Goal: Book appointment/travel/reservation

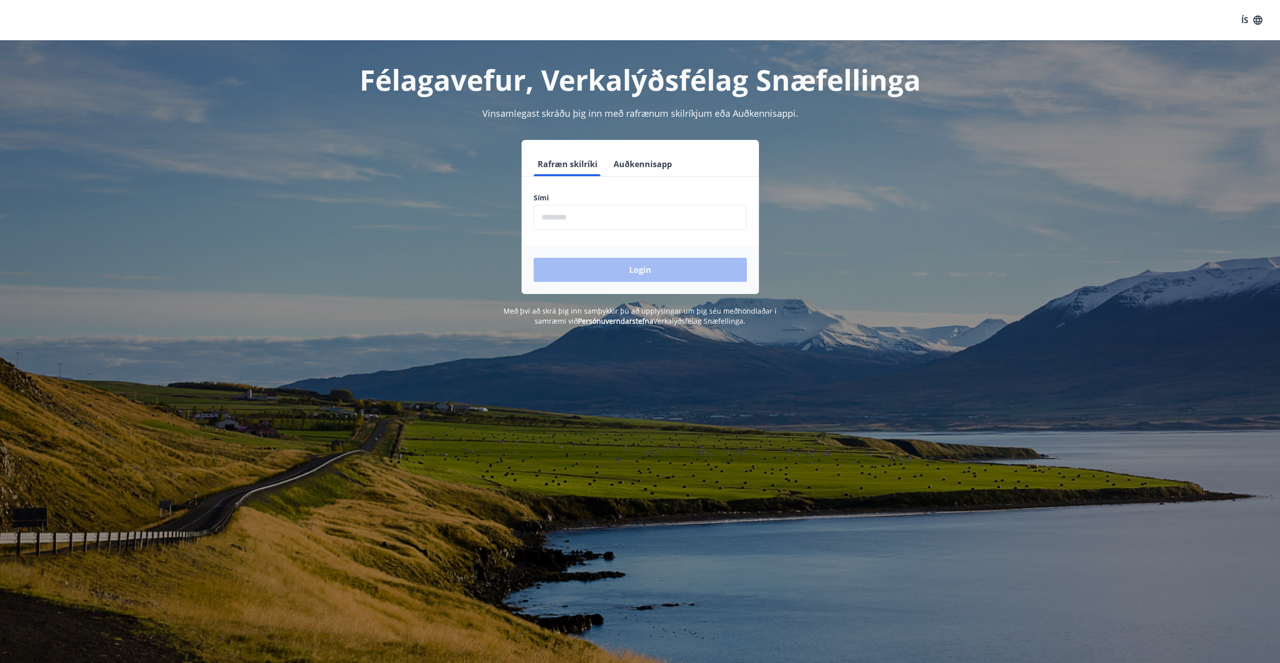
click at [588, 222] on input "phone" at bounding box center [640, 217] width 213 height 25
type input "********"
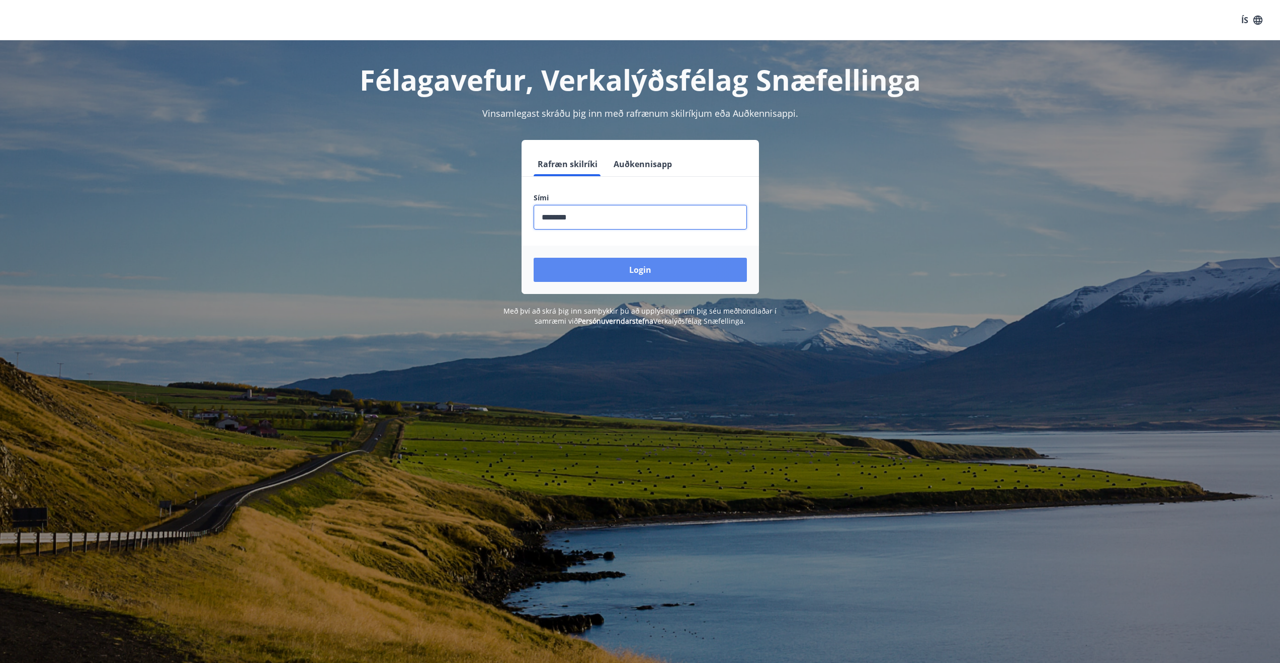
click at [599, 277] on button "Login" at bounding box center [640, 270] width 213 height 24
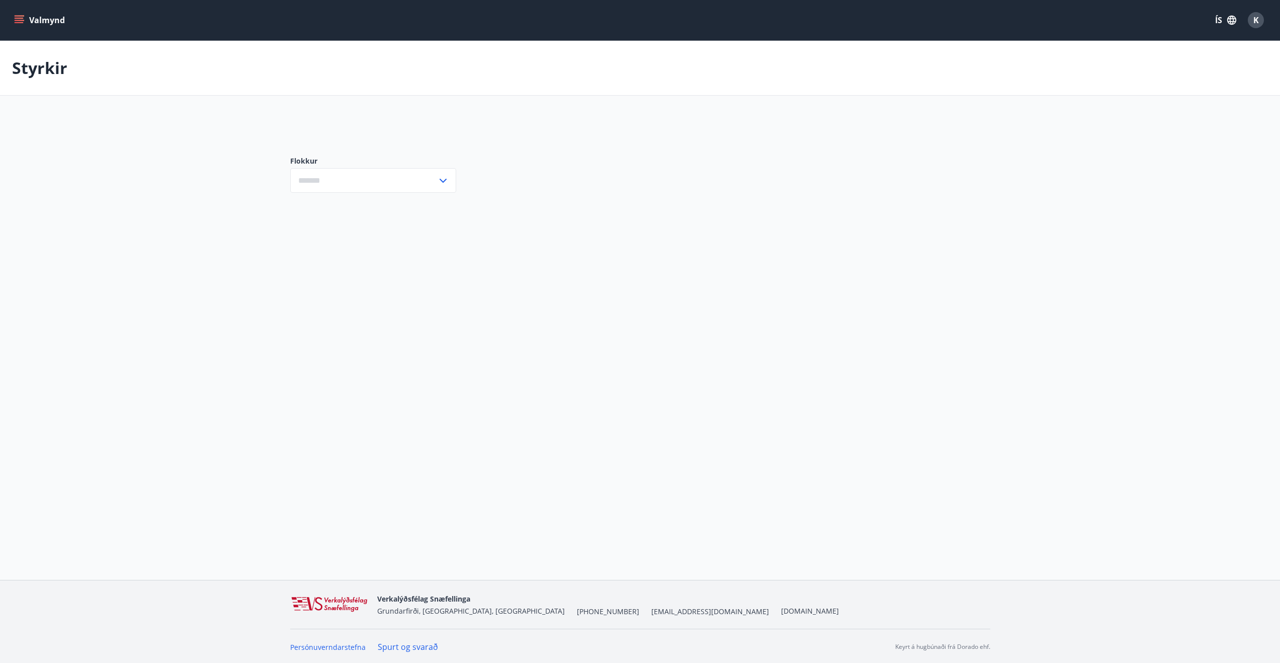
type input "***"
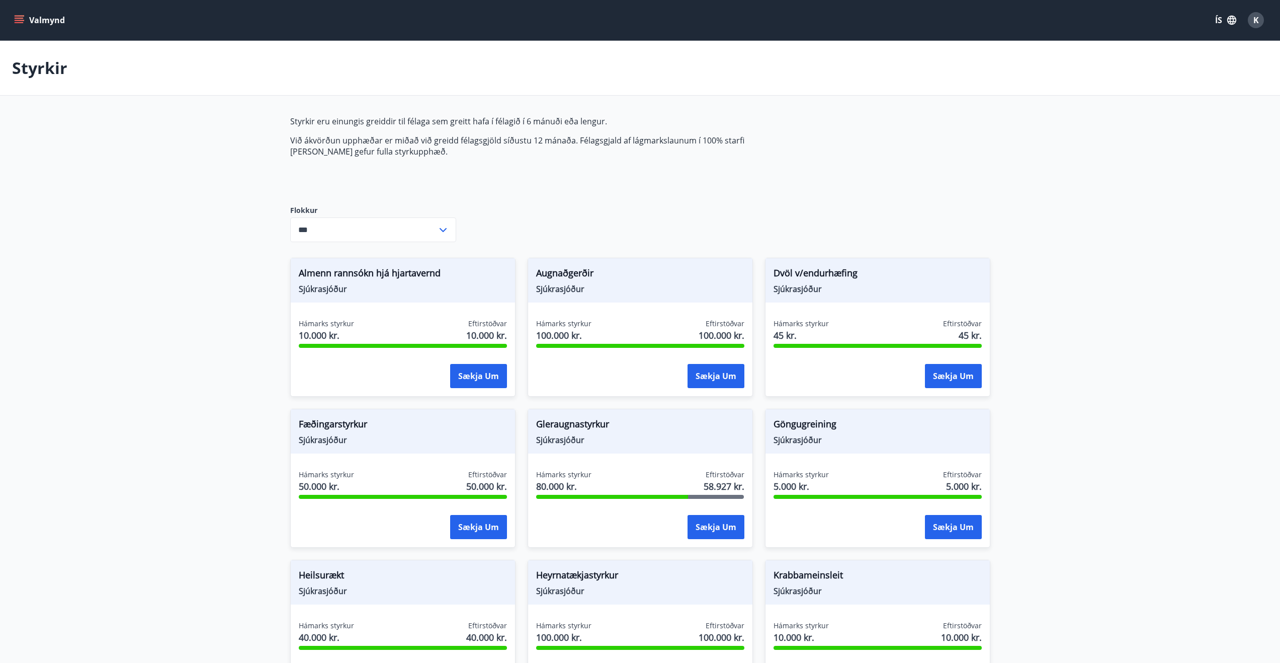
click at [12, 15] on button "Valmynd" at bounding box center [40, 20] width 57 height 18
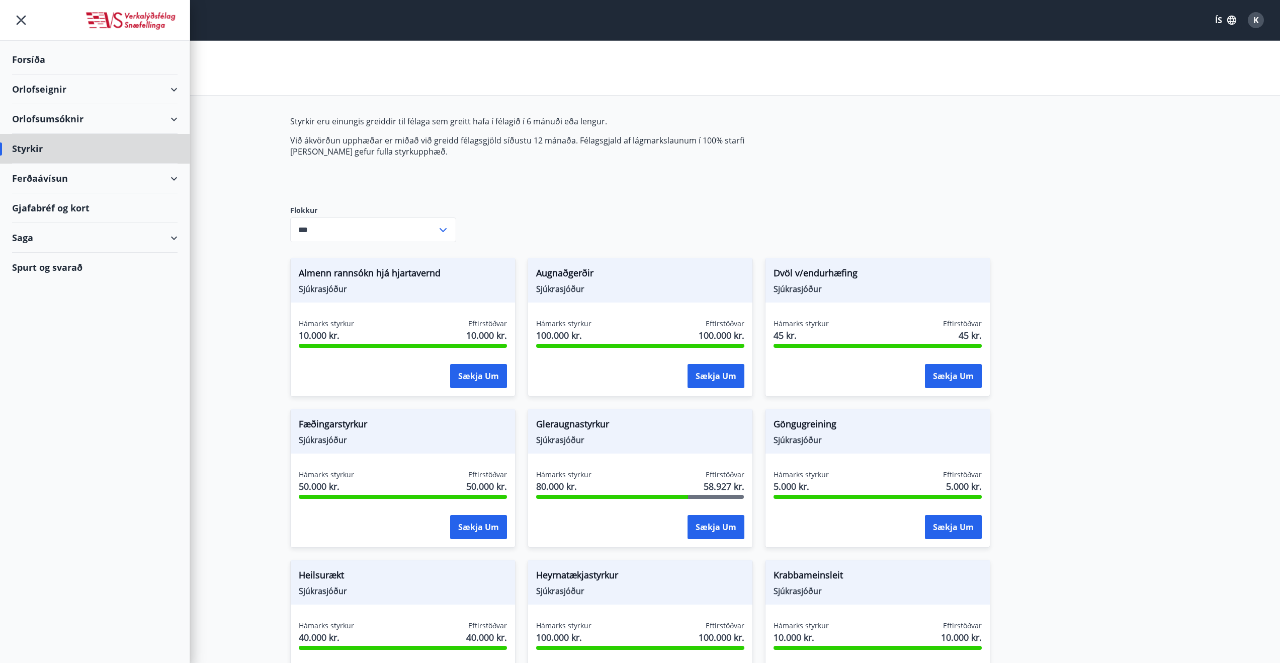
click at [31, 57] on div "Forsíða" at bounding box center [95, 60] width 166 height 30
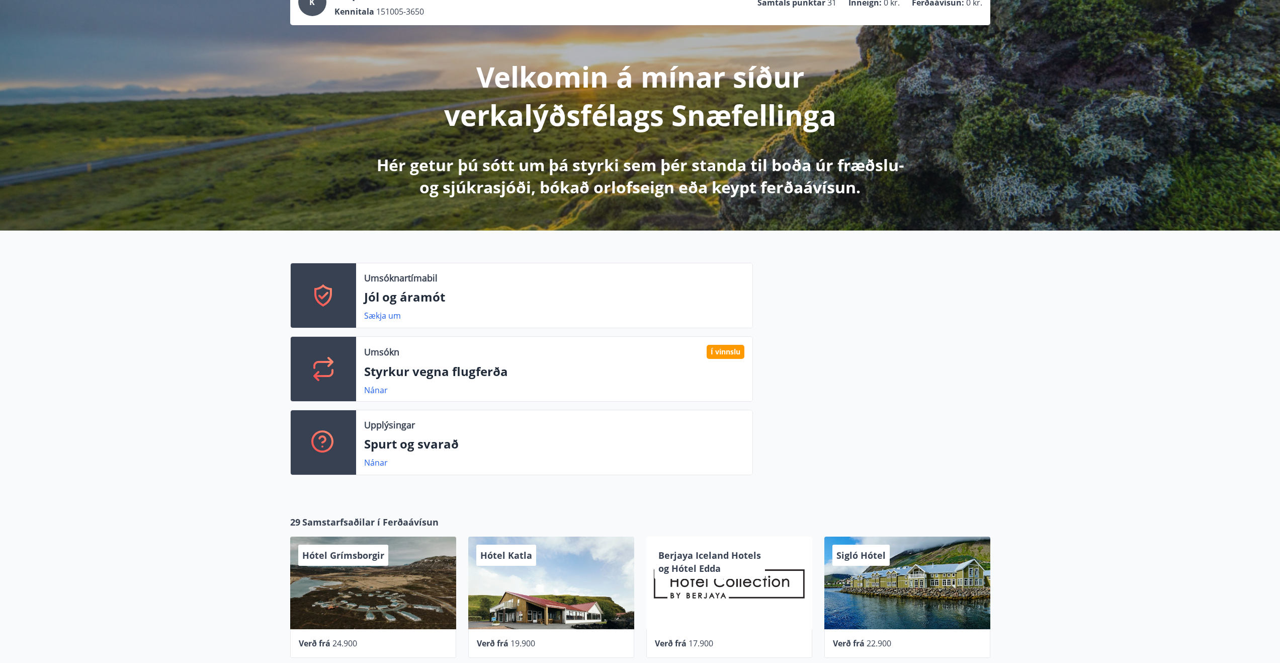
scroll to position [101, 0]
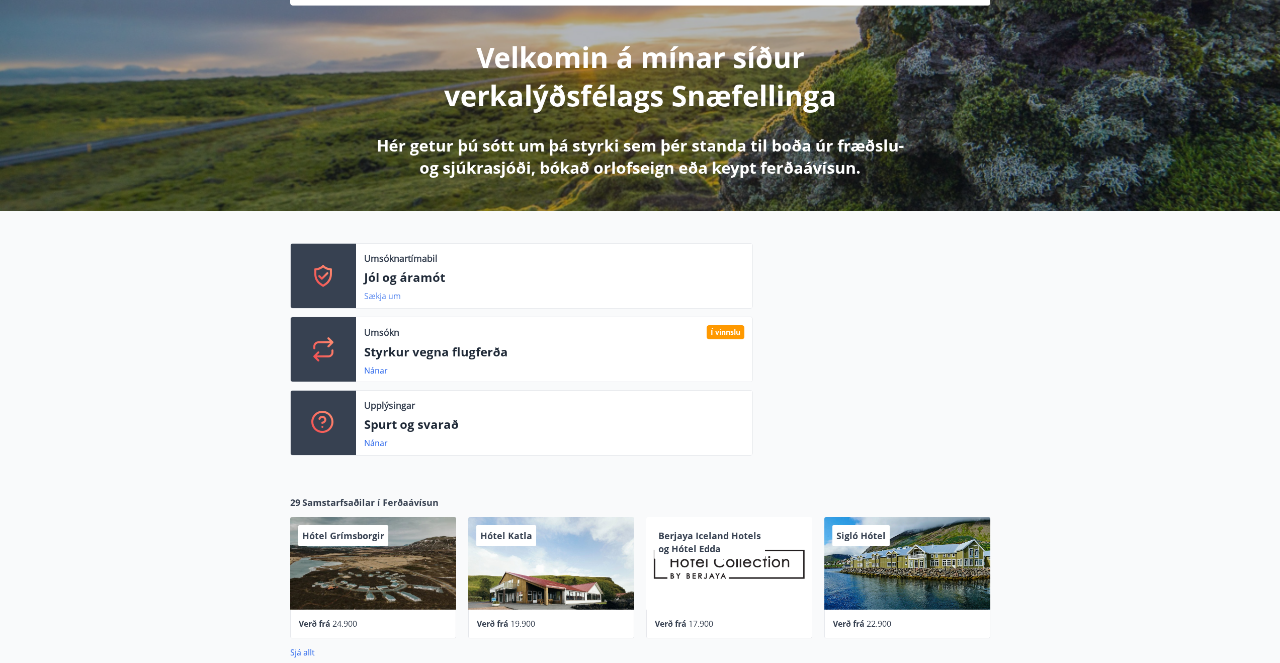
click at [386, 293] on link "Sækja um" at bounding box center [382, 295] width 37 height 11
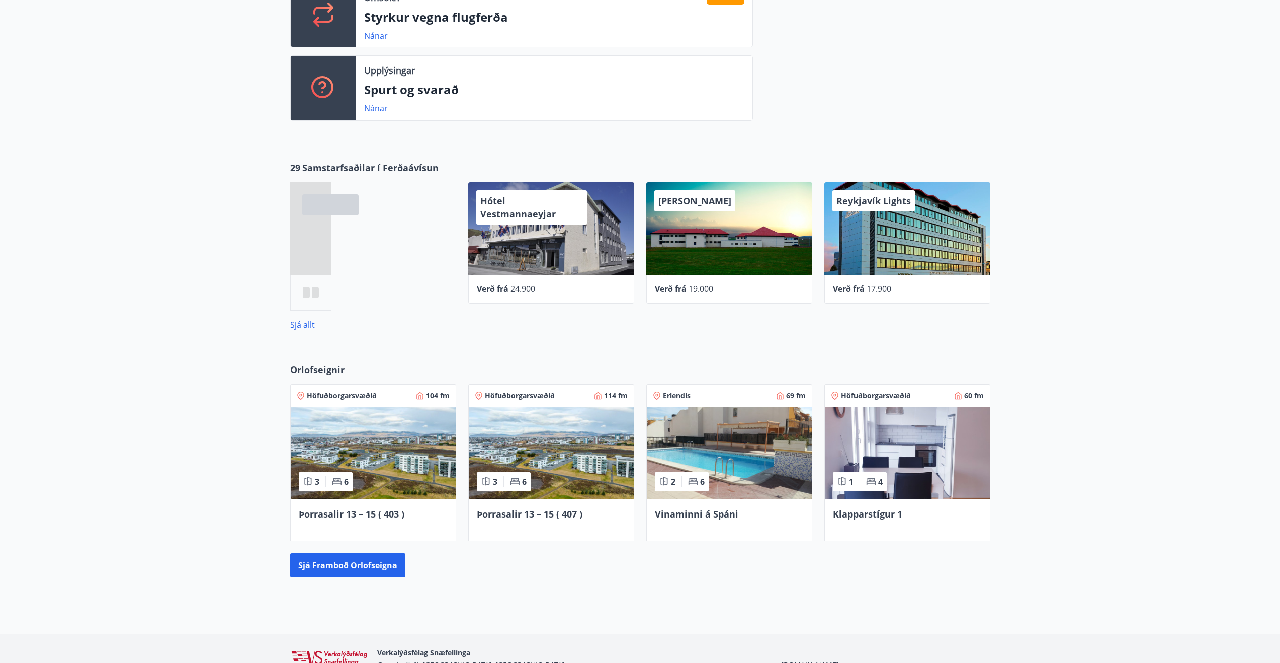
scroll to position [484, 0]
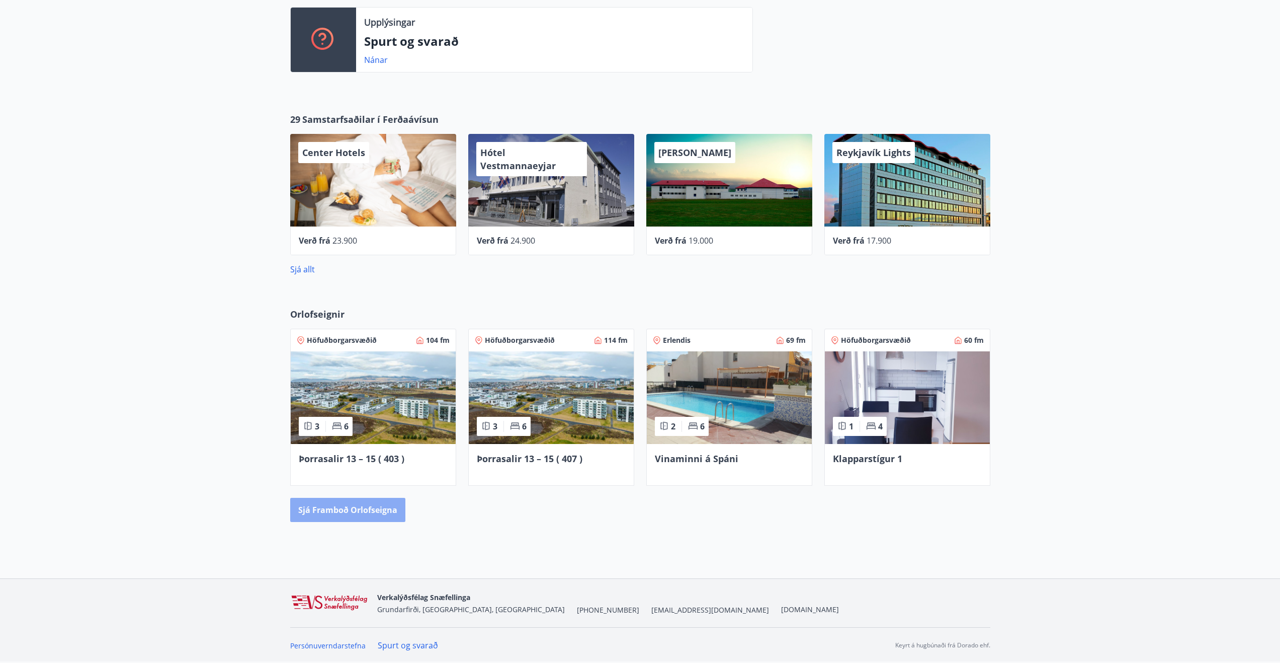
click at [374, 513] on button "Sjá framboð orlofseigna" at bounding box center [347, 510] width 115 height 24
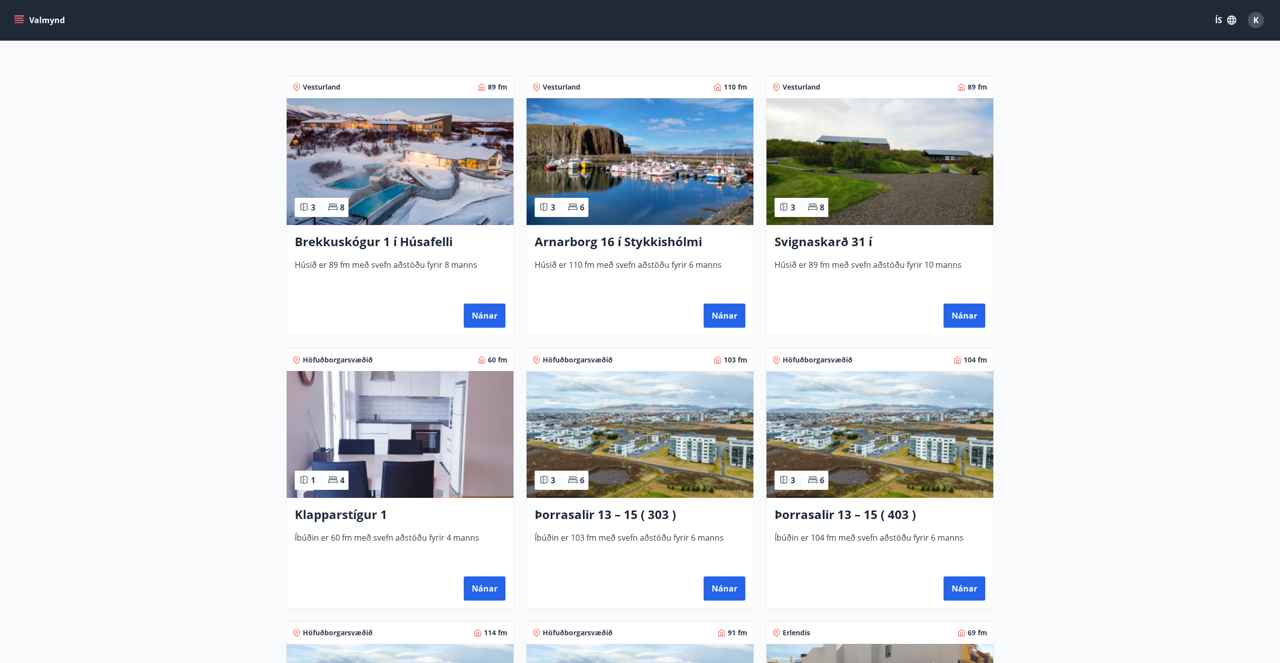
scroll to position [155, 0]
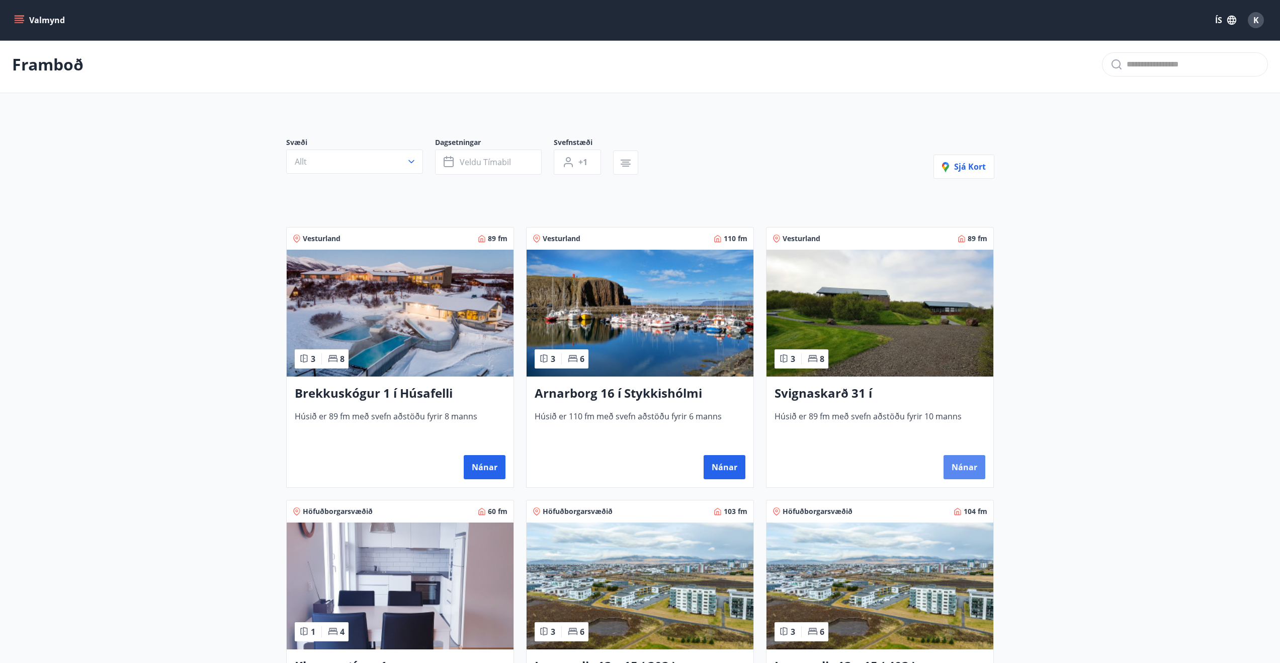
click at [947, 458] on div "Nánar" at bounding box center [880, 467] width 211 height 24
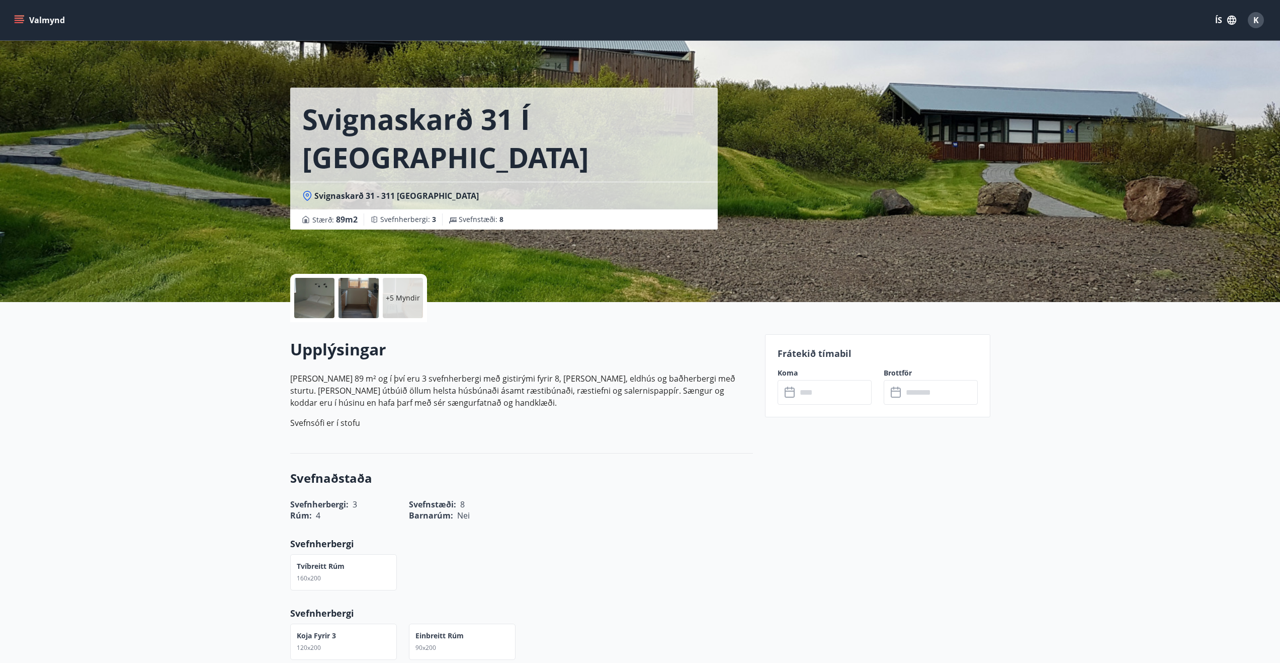
click at [690, 232] on div "Svignaskarð 31 í Borgarfirði Svignaskarð 31 - 311 Borgarnesi Stærð : 89 m2 Svef…" at bounding box center [523, 151] width 467 height 302
click at [399, 300] on p "+5 Myndir" at bounding box center [403, 298] width 34 height 10
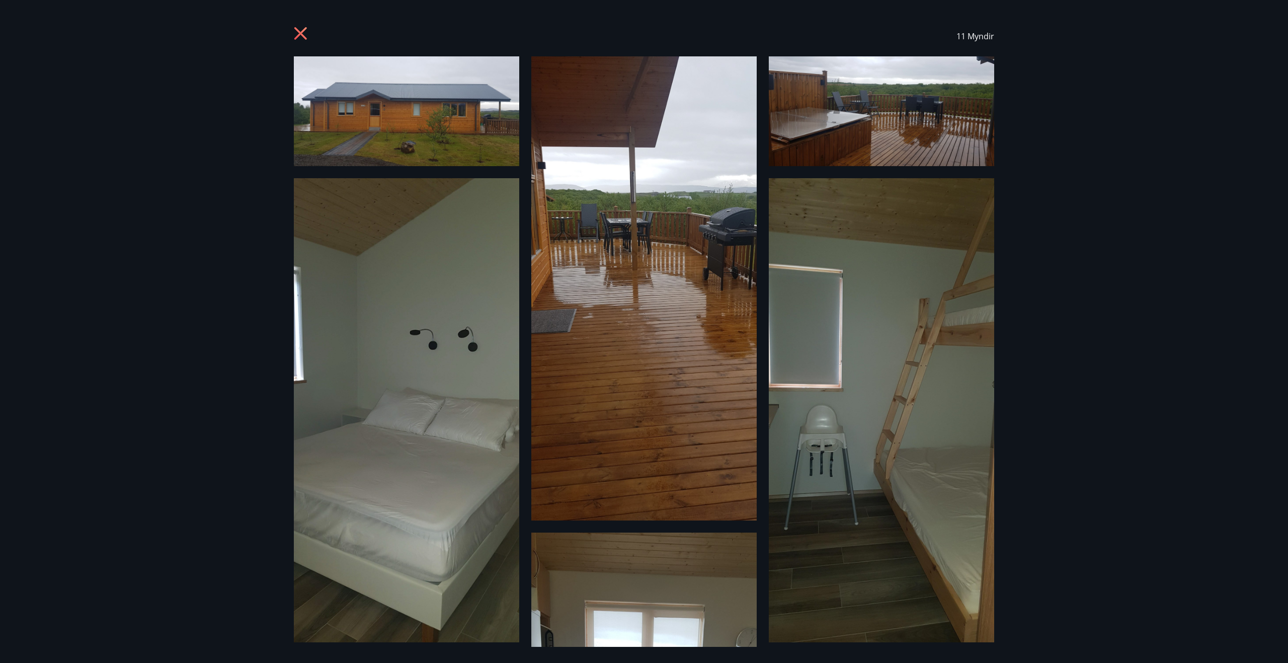
click at [343, 127] on img at bounding box center [406, 111] width 225 height 110
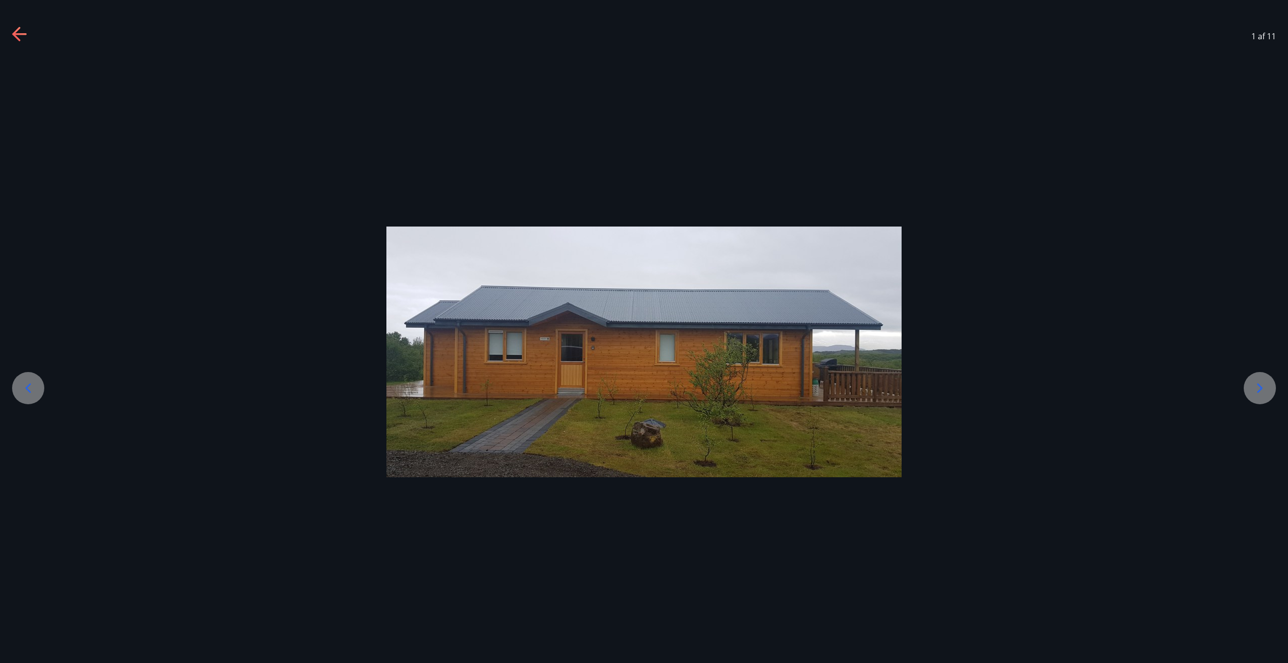
click at [1269, 386] on div at bounding box center [1260, 388] width 32 height 32
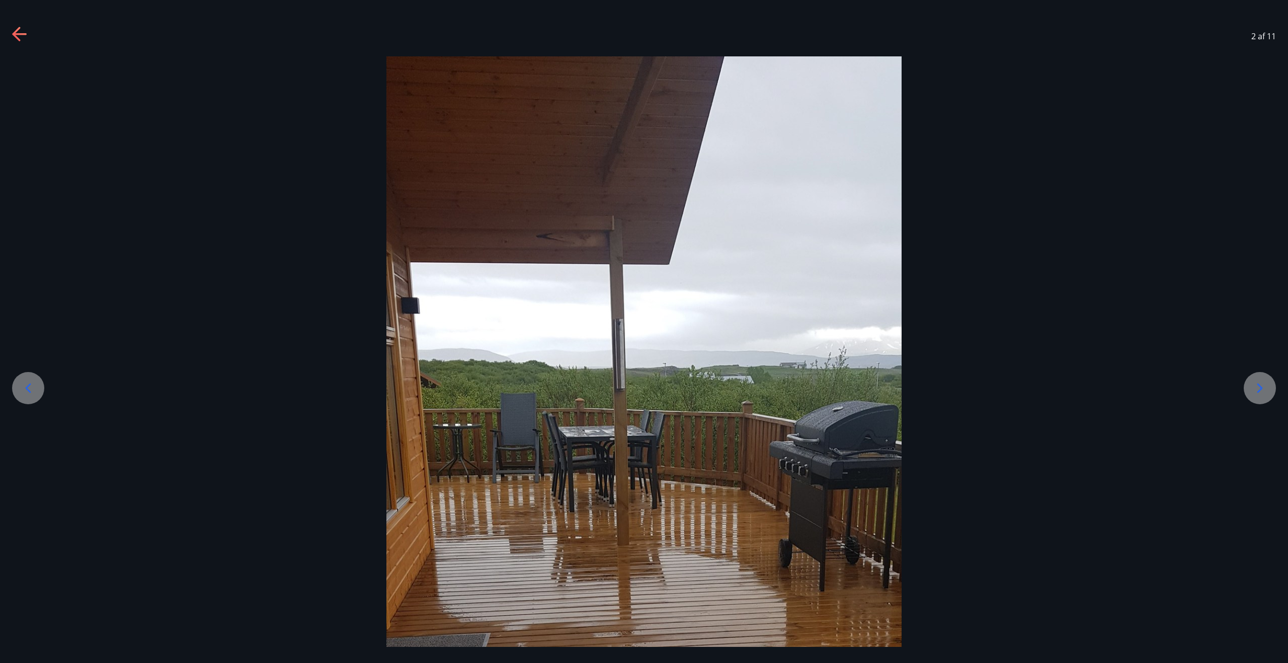
click at [1269, 386] on div at bounding box center [1260, 388] width 32 height 32
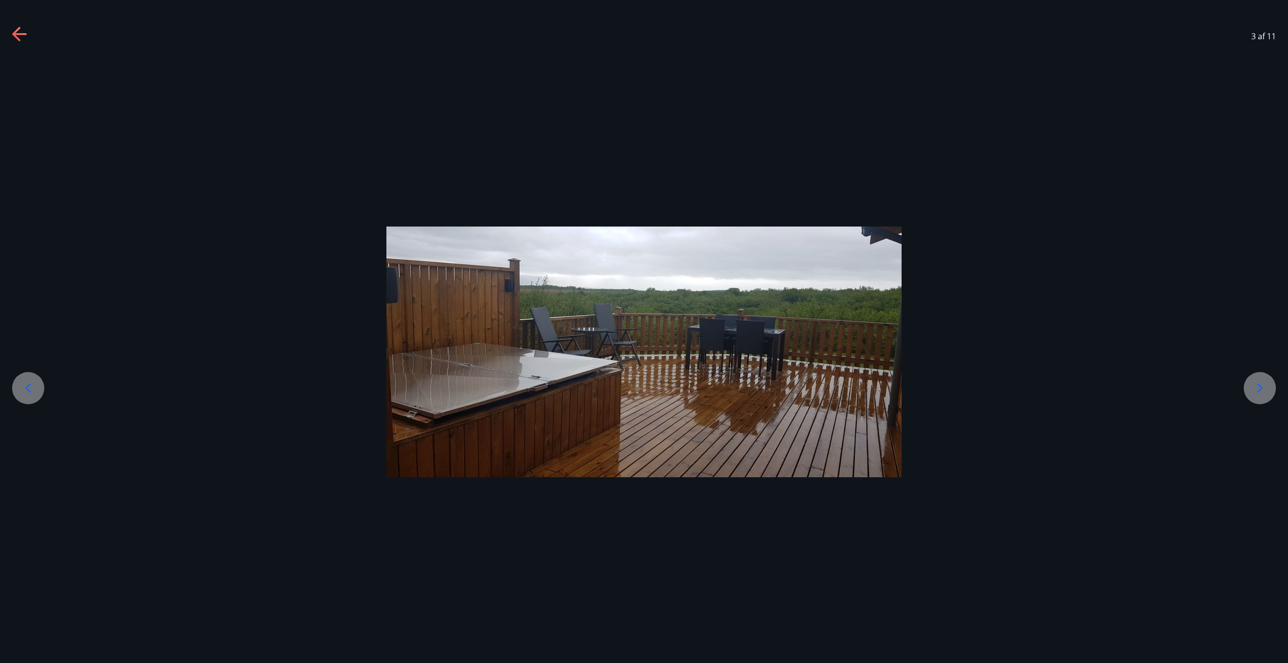
click at [1250, 383] on div at bounding box center [1260, 388] width 32 height 32
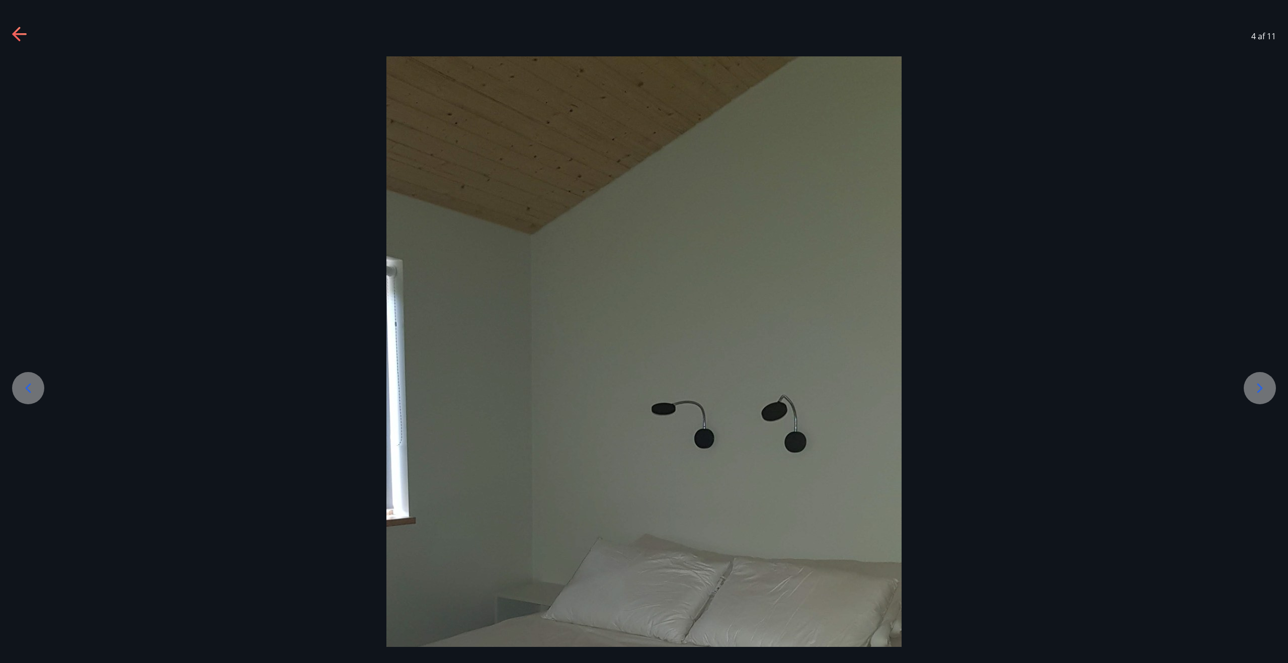
click at [1252, 383] on icon at bounding box center [1260, 388] width 16 height 16
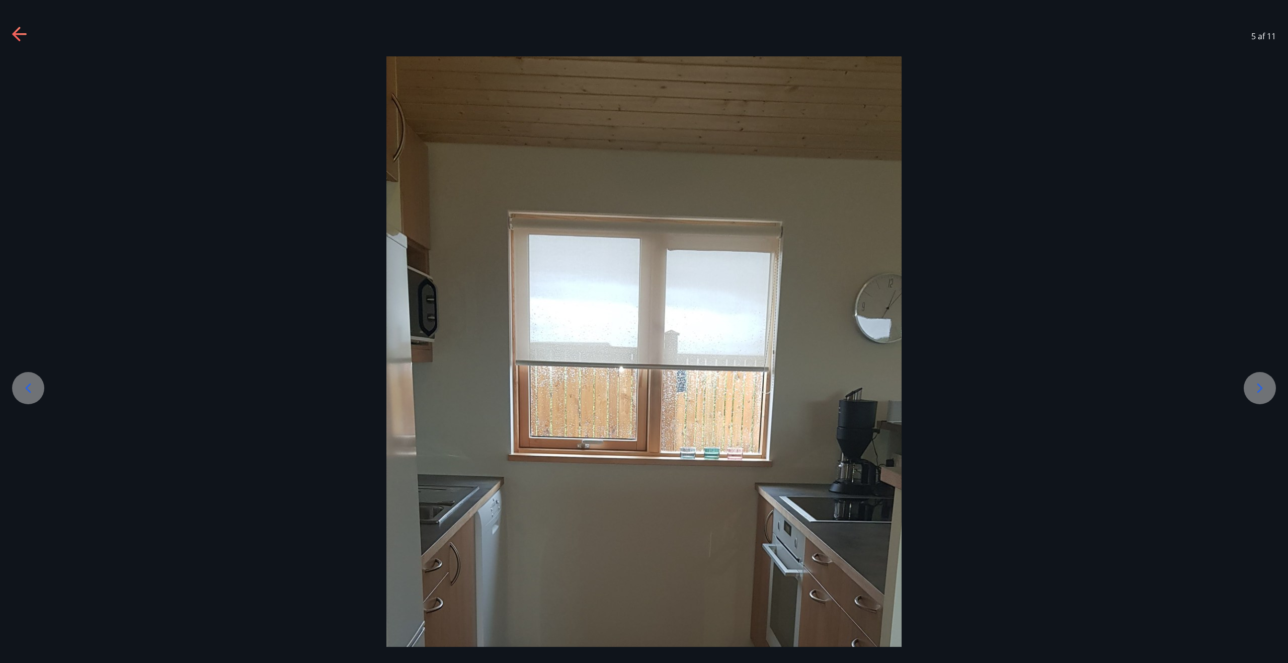
click at [1252, 383] on icon at bounding box center [1260, 388] width 16 height 16
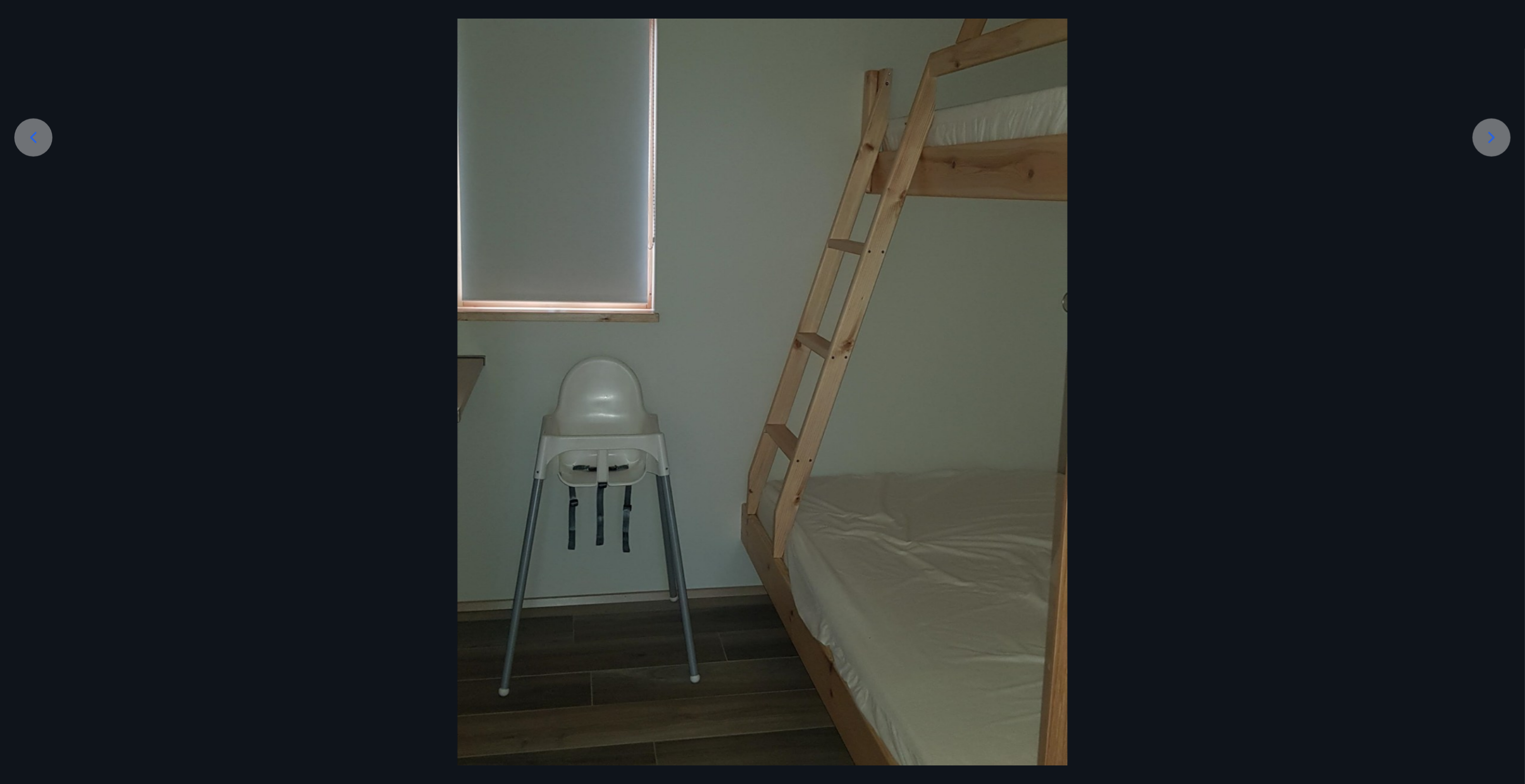
scroll to position [286, 0]
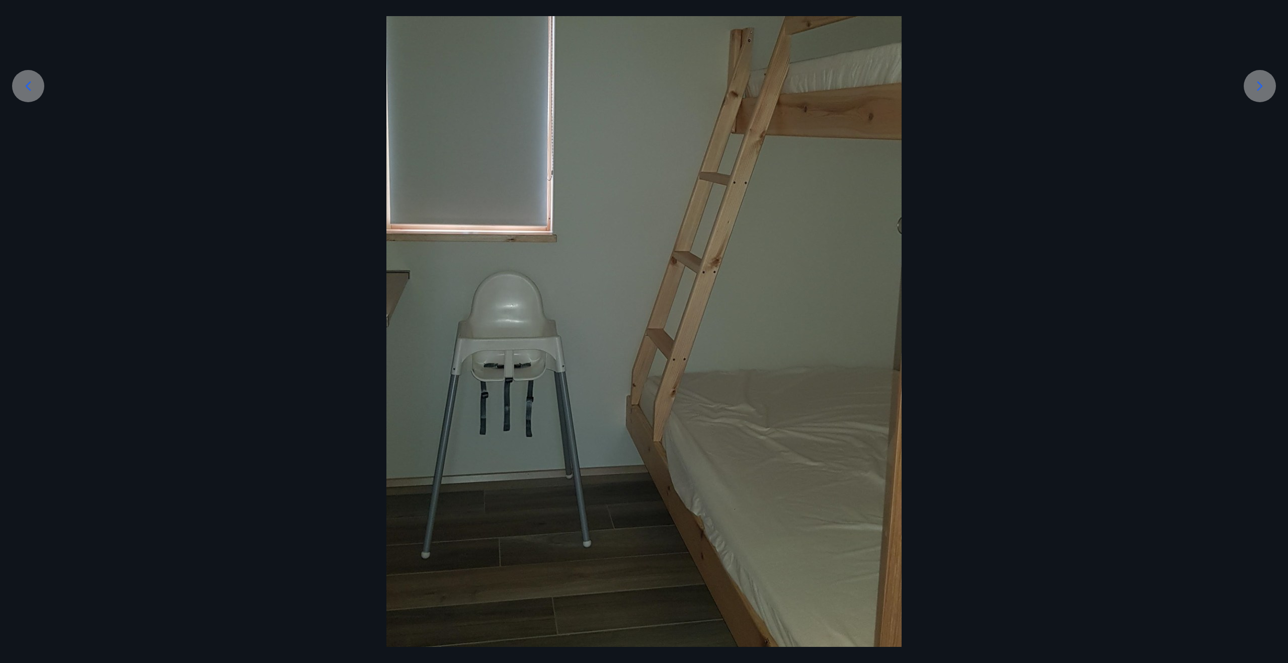
click at [18, 78] on div at bounding box center [28, 86] width 32 height 32
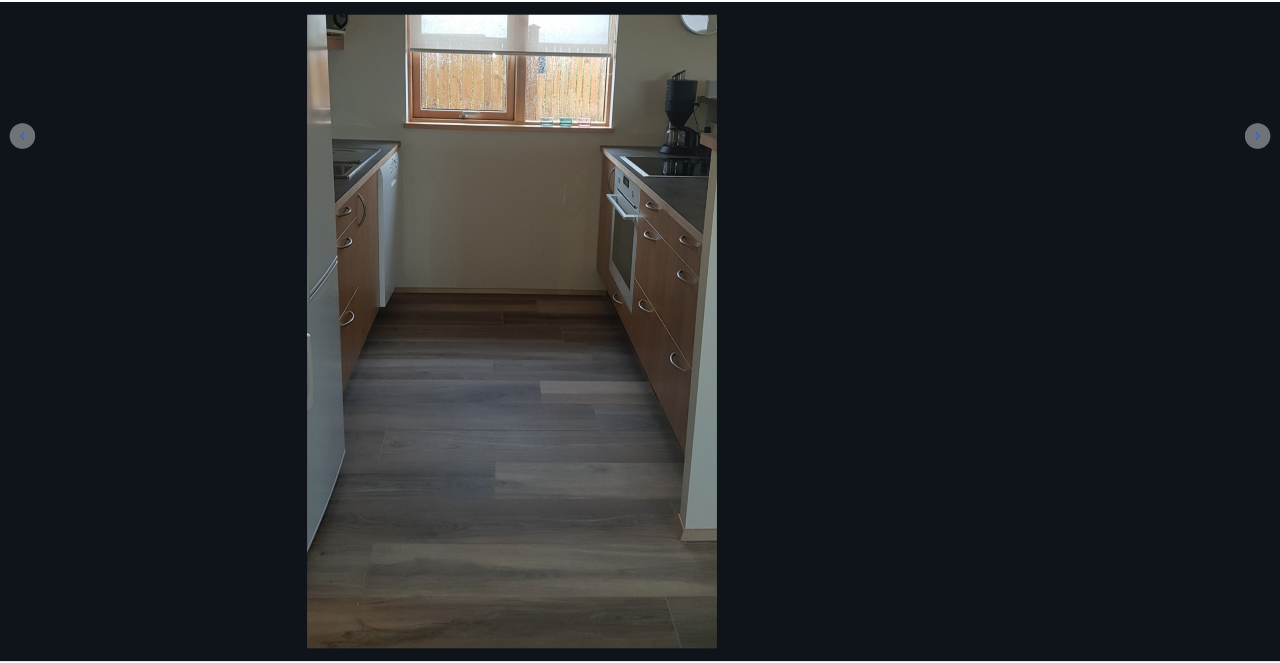
scroll to position [0, 0]
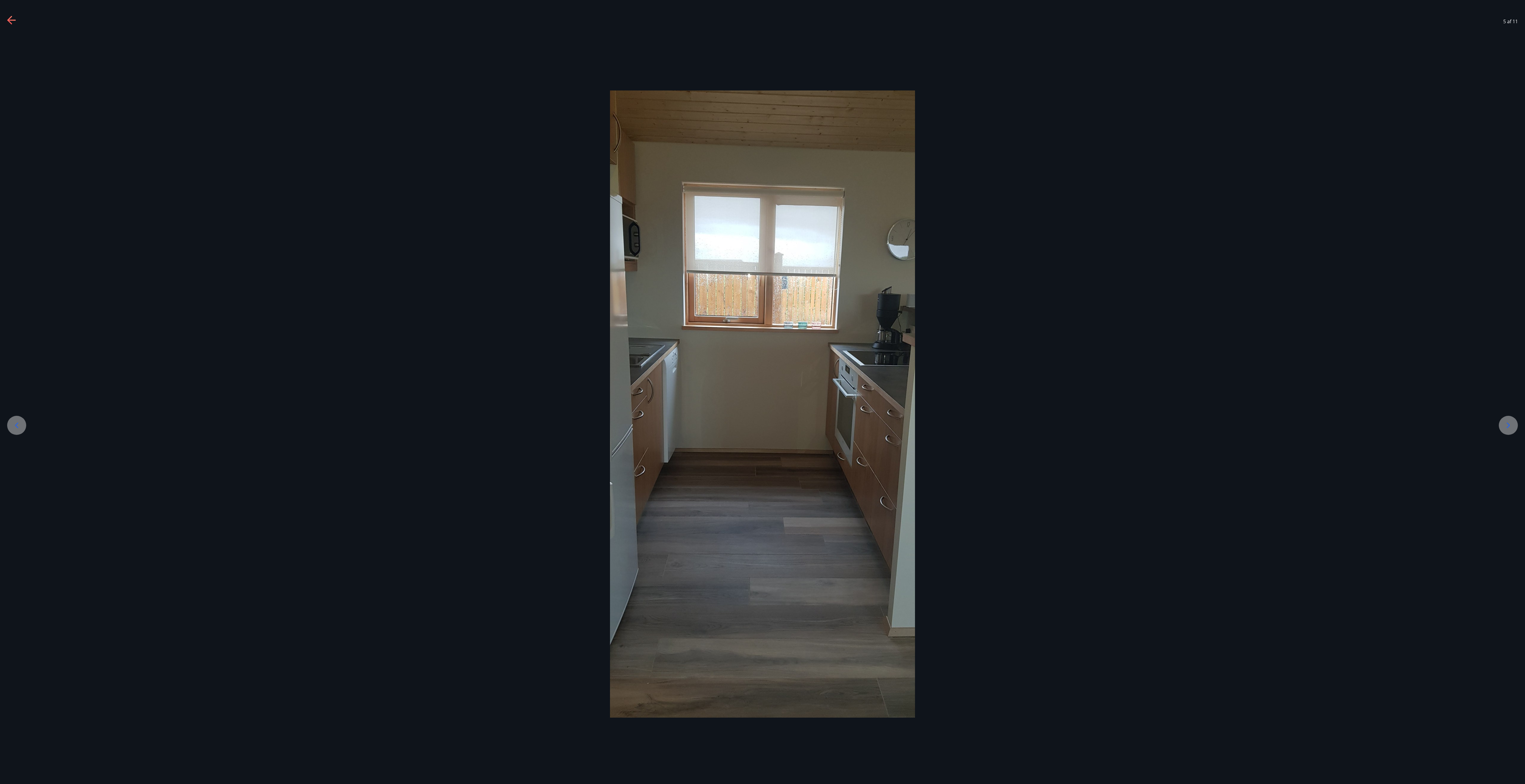
click at [22, 392] on div at bounding box center [17, 425] width 19 height 19
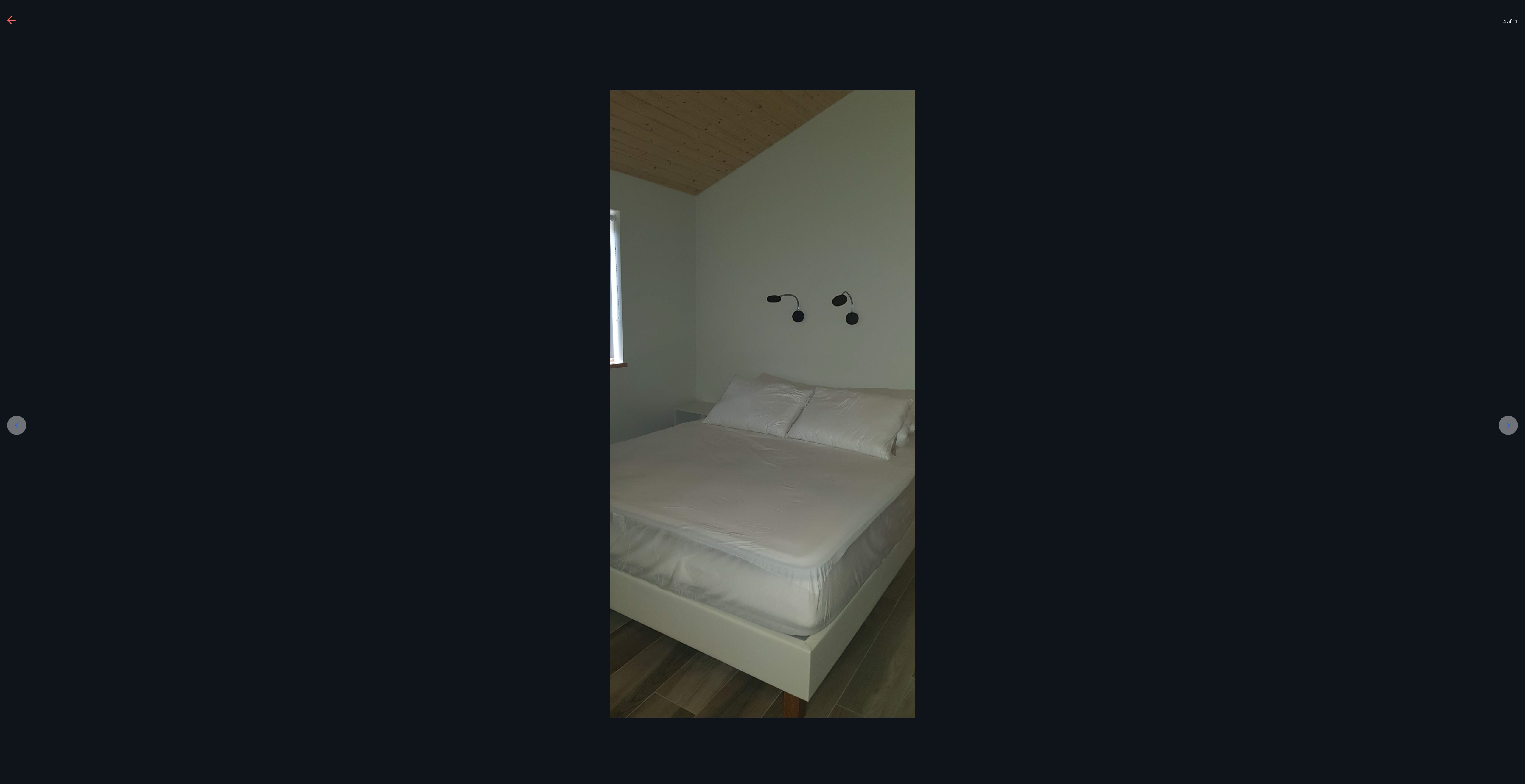
click at [22, 392] on div at bounding box center [17, 425] width 19 height 19
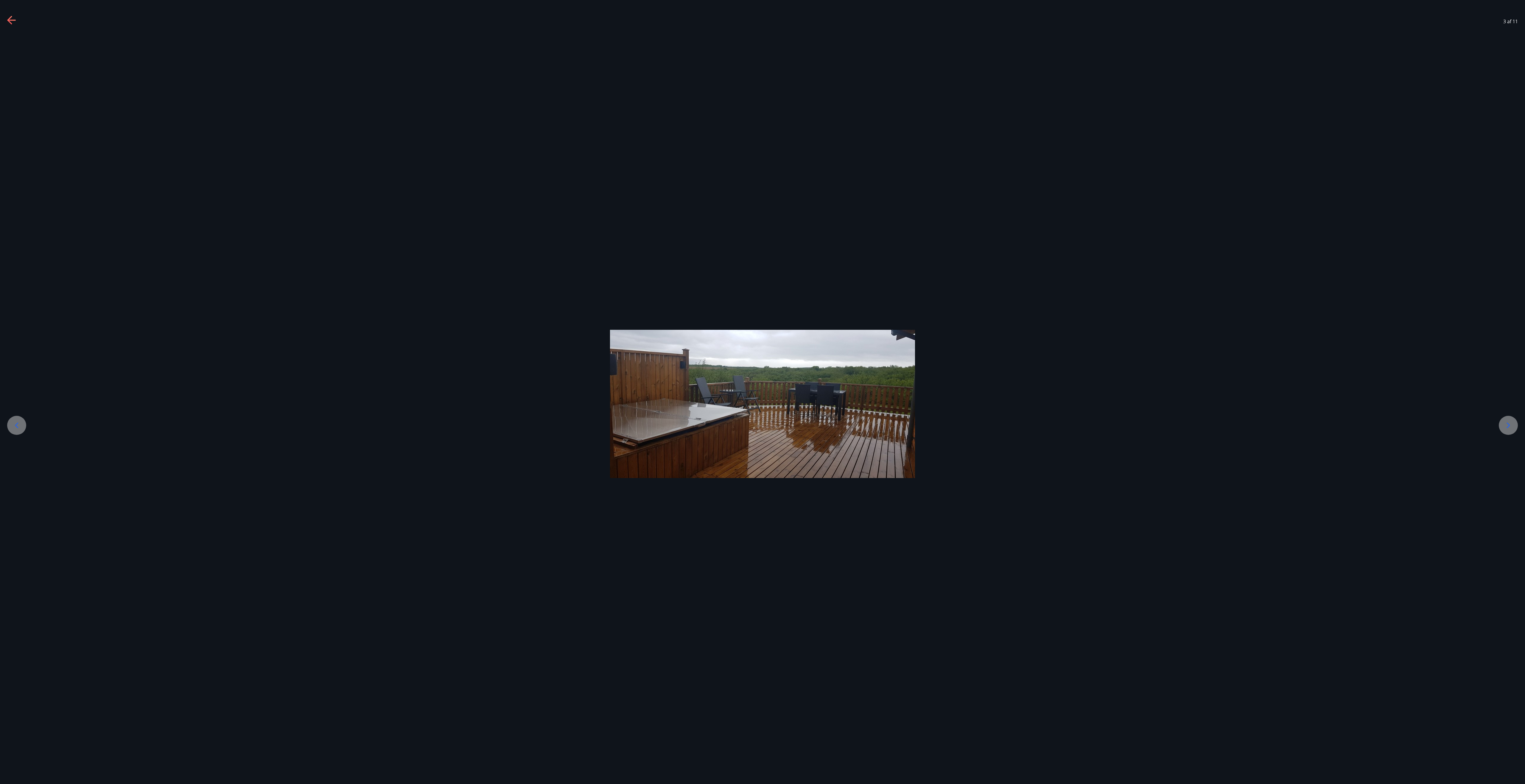
click at [762, 392] on div at bounding box center [1508, 425] width 19 height 19
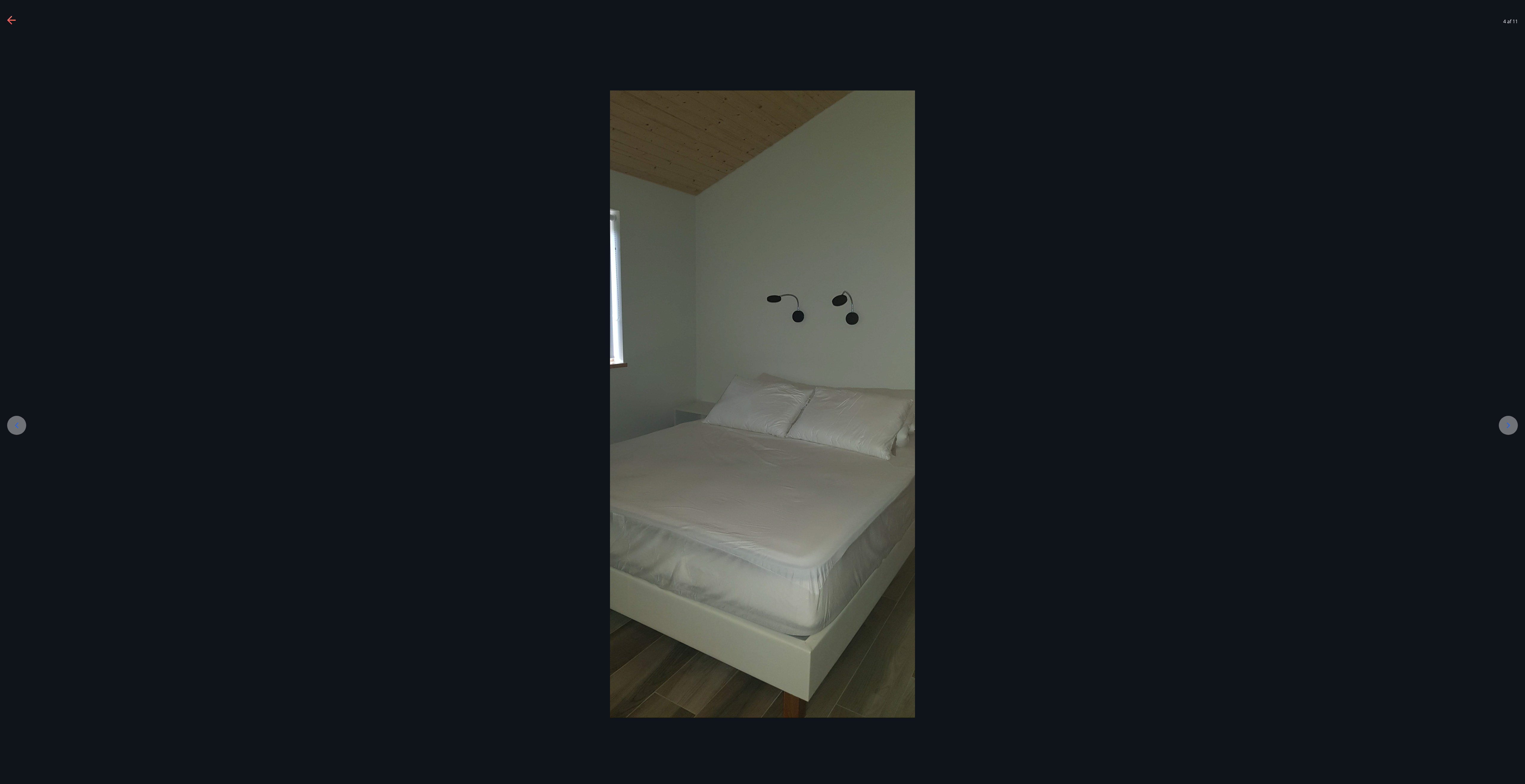
click at [762, 392] on div at bounding box center [1508, 425] width 19 height 19
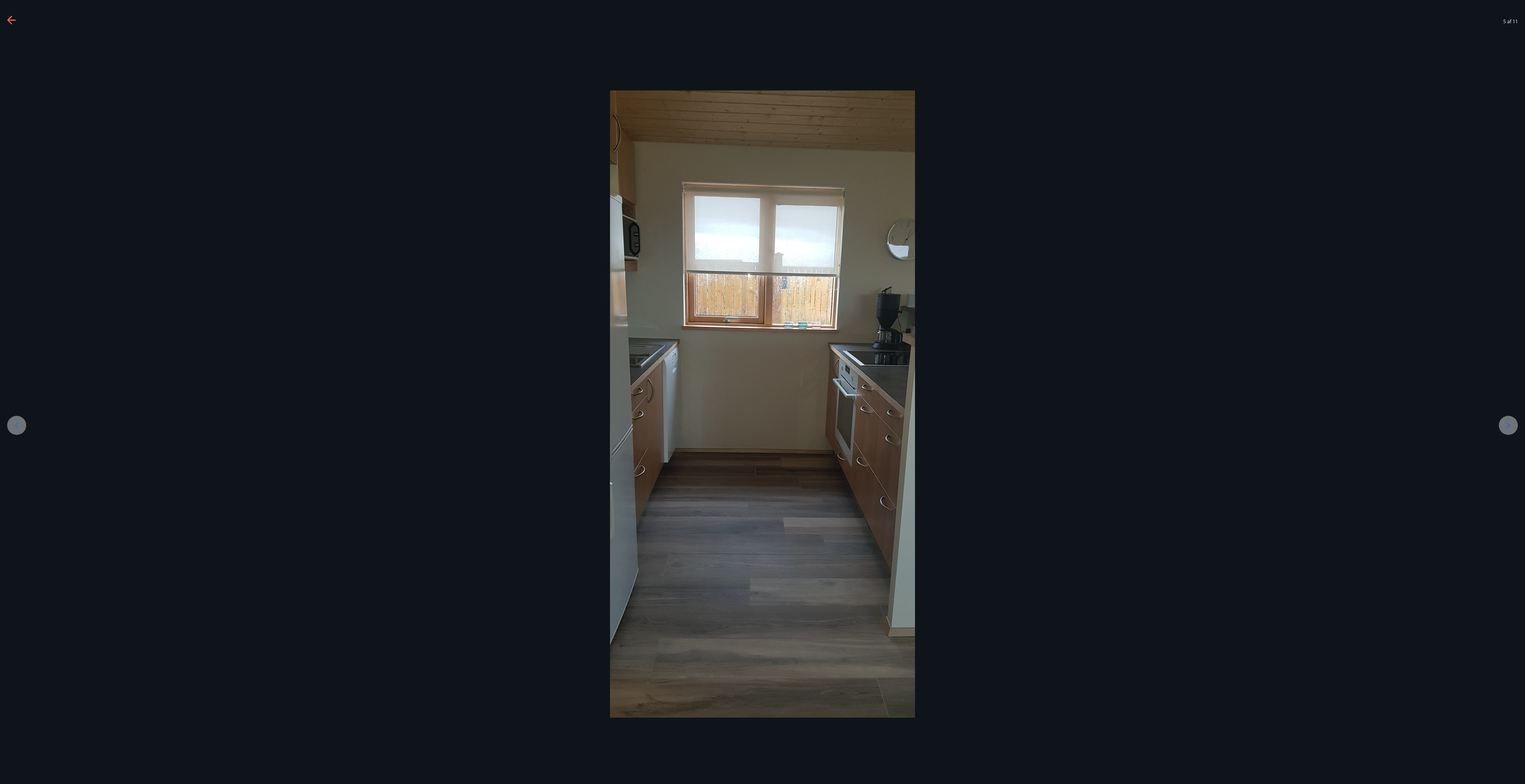
click at [762, 392] on div at bounding box center [1508, 425] width 19 height 19
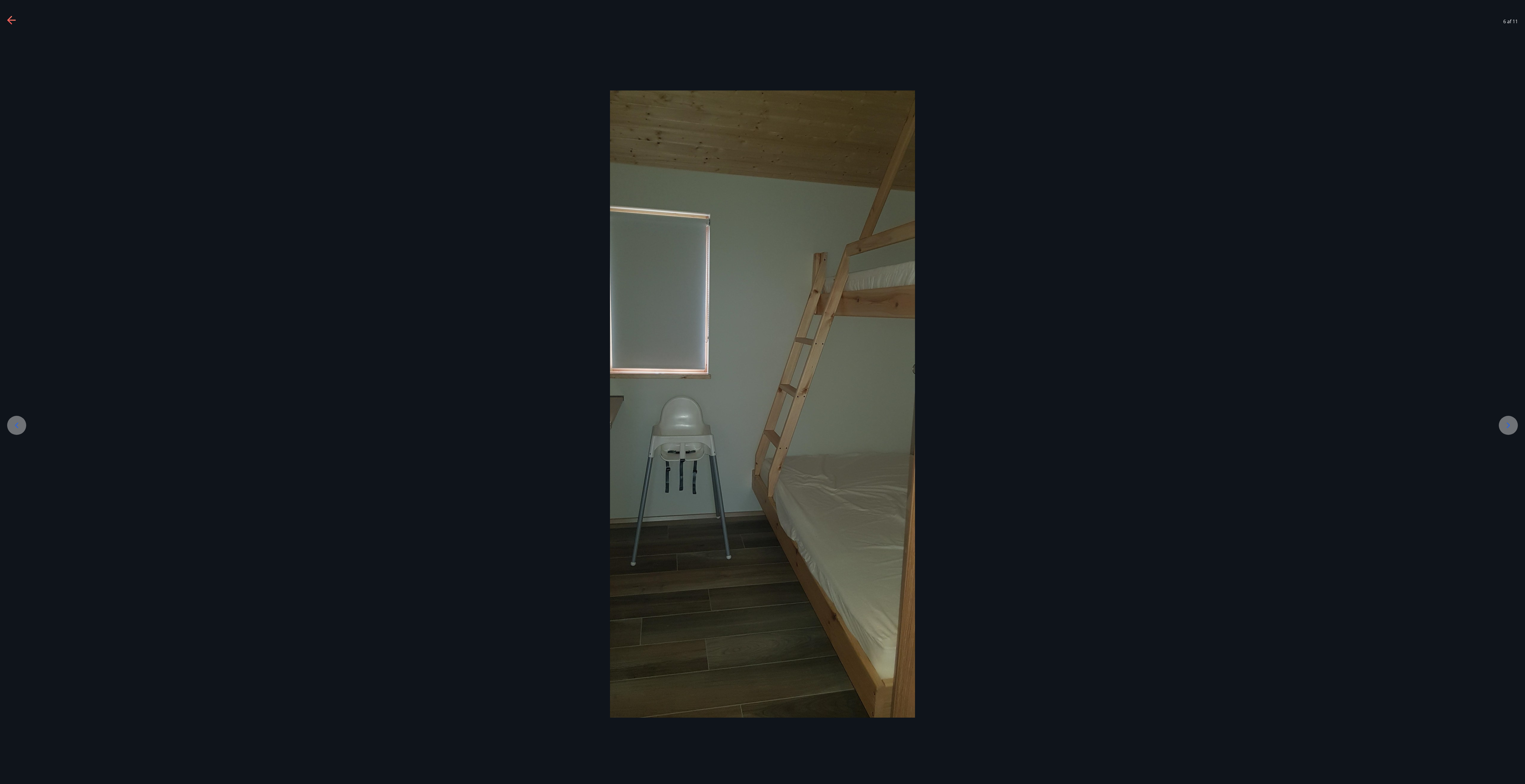
click at [762, 392] on div at bounding box center [1508, 425] width 19 height 19
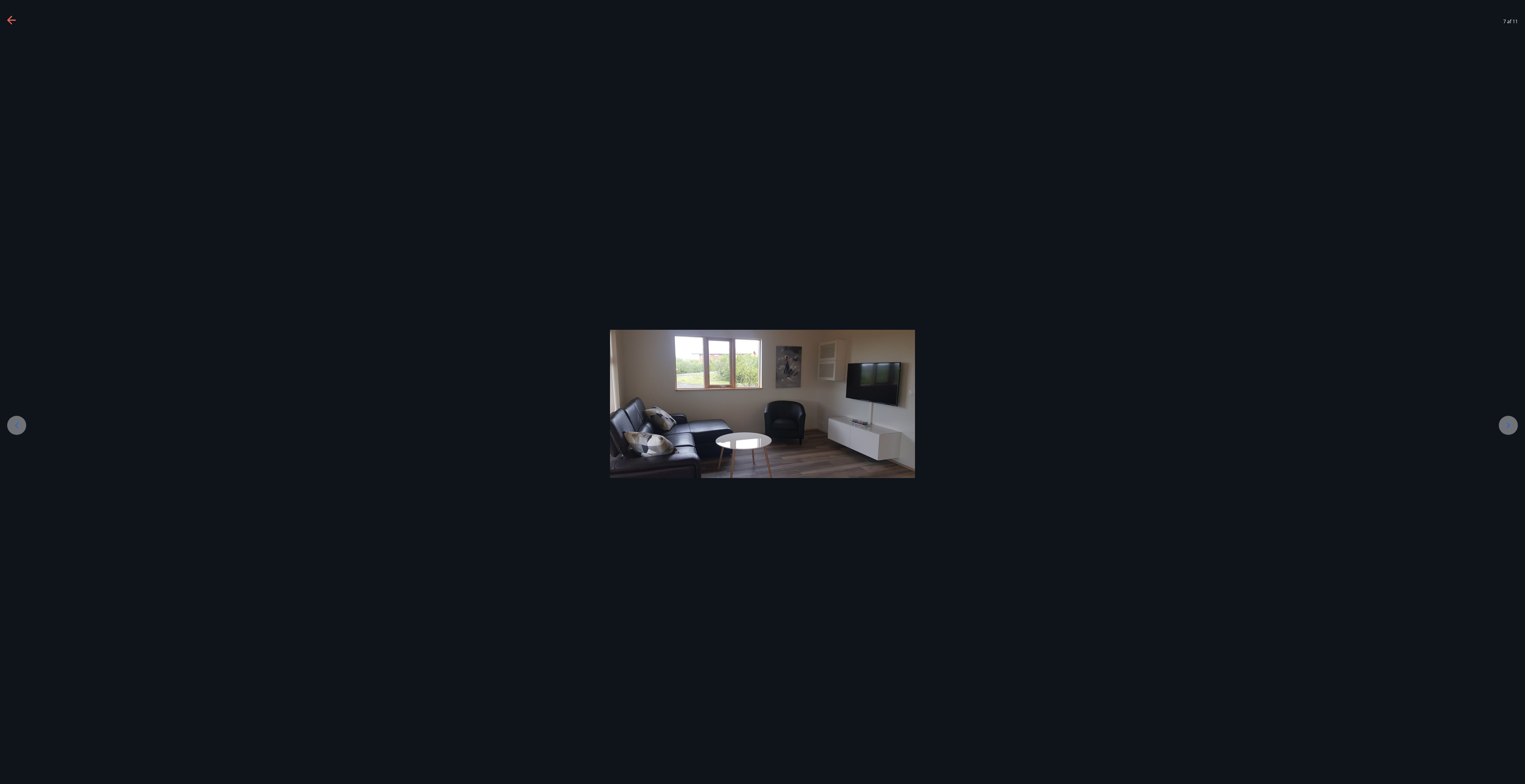
click at [762, 392] on div at bounding box center [1508, 425] width 19 height 19
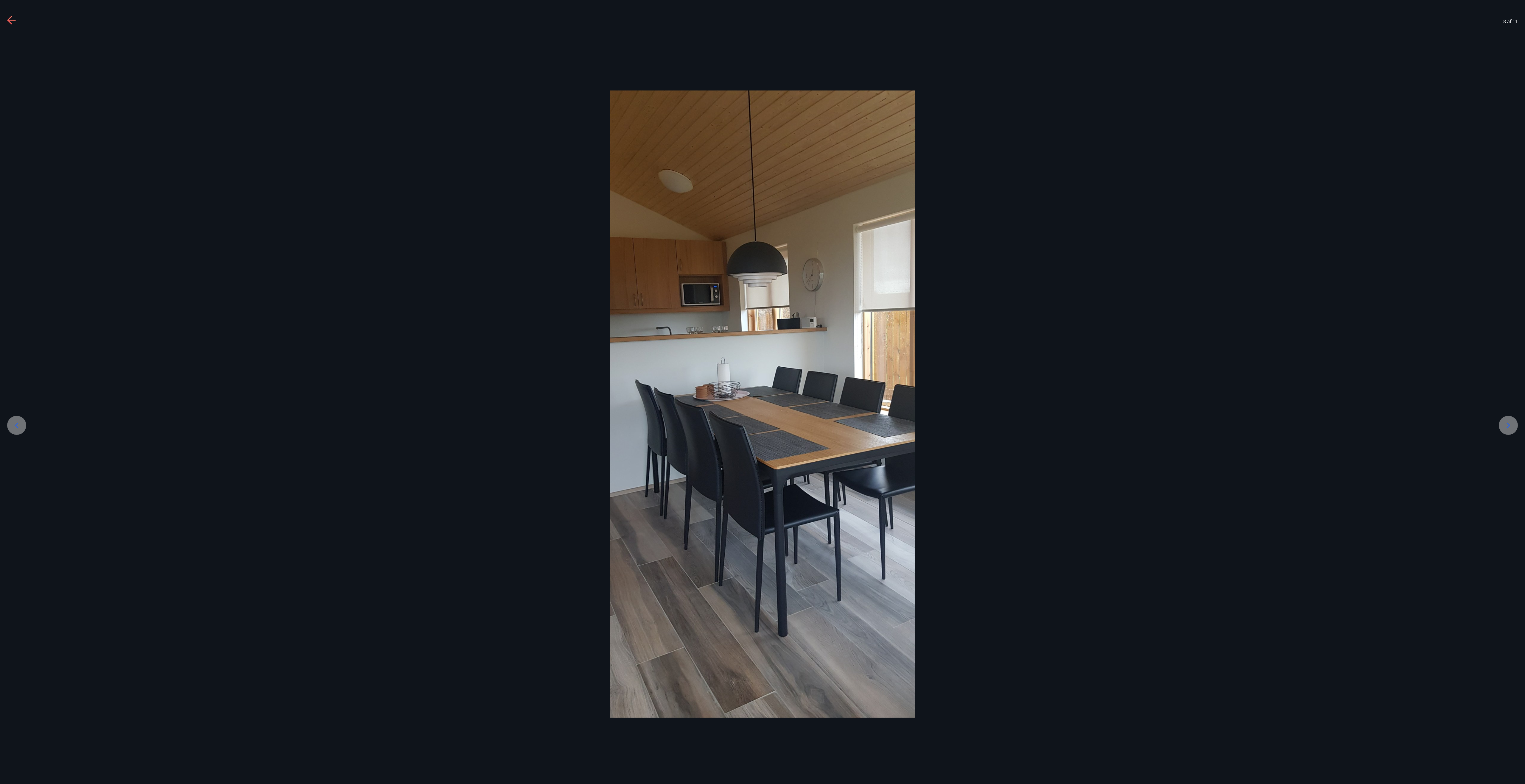
click at [762, 392] on icon at bounding box center [1508, 425] width 9 height 9
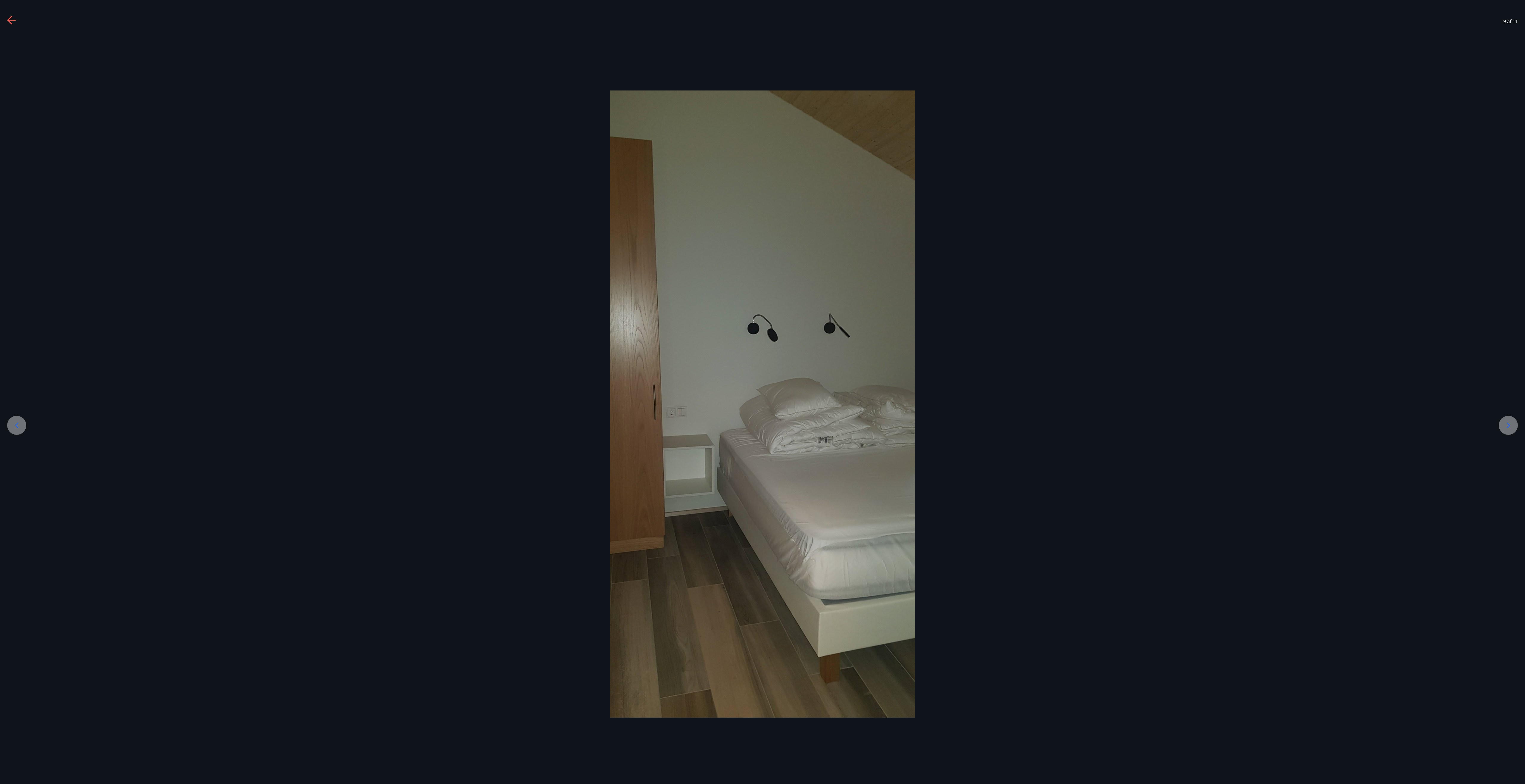
click at [762, 392] on icon at bounding box center [1508, 425] width 9 height 9
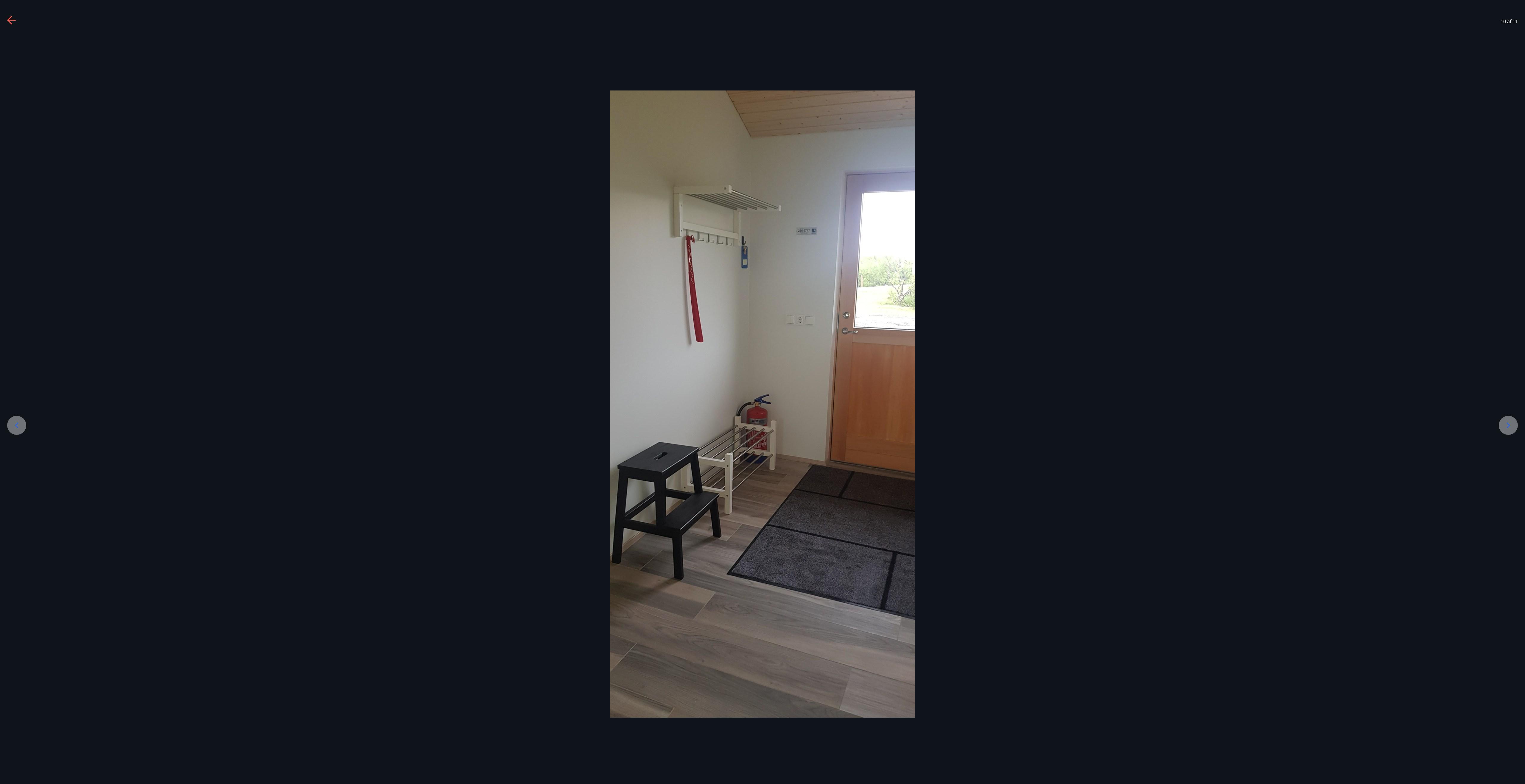
click at [762, 392] on icon at bounding box center [1508, 425] width 9 height 9
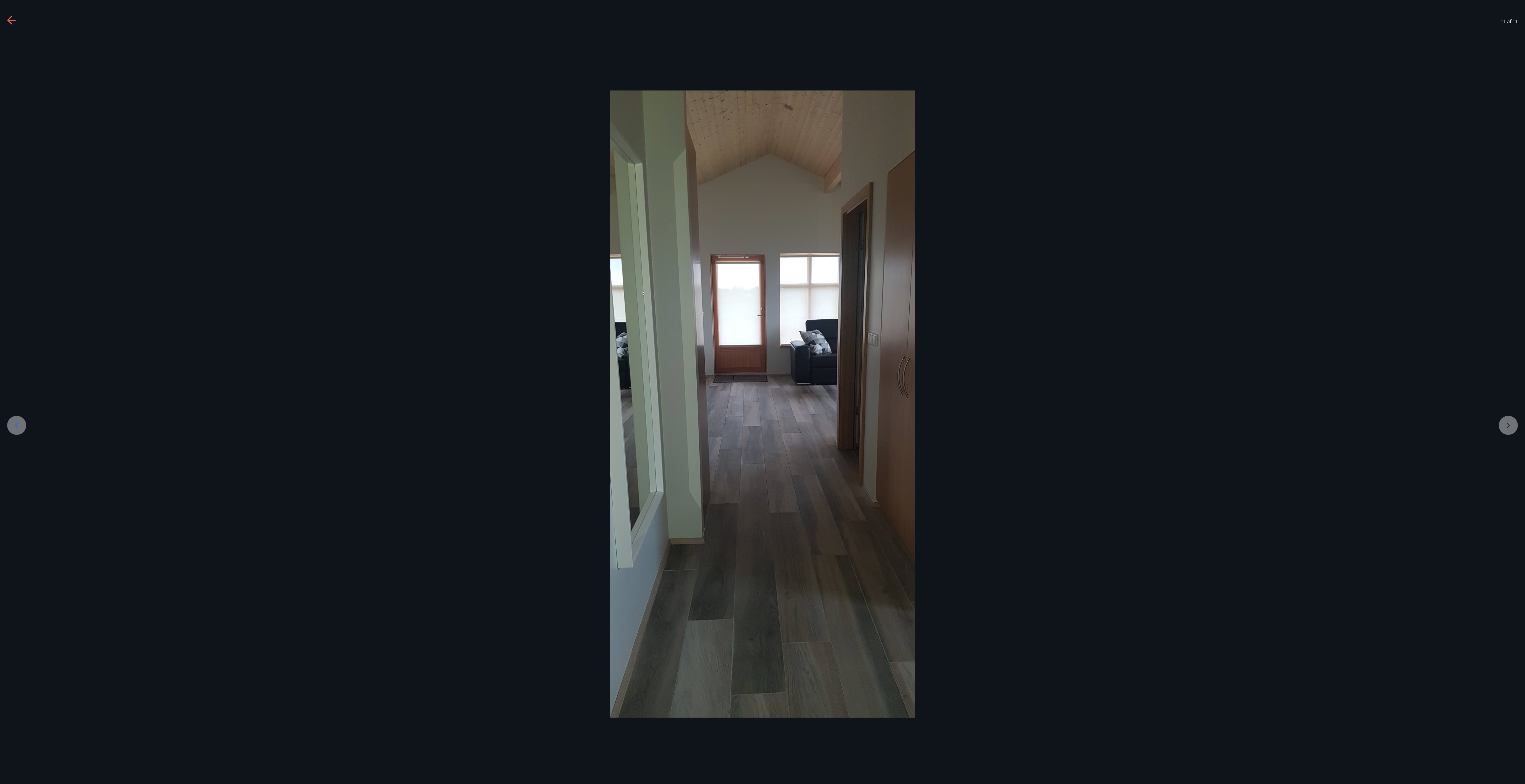
click at [762, 392] on div at bounding box center [762, 404] width 1525 height 627
click at [10, 25] on div at bounding box center [12, 21] width 9 height 11
click at [10, 18] on icon at bounding box center [9, 20] width 5 height 8
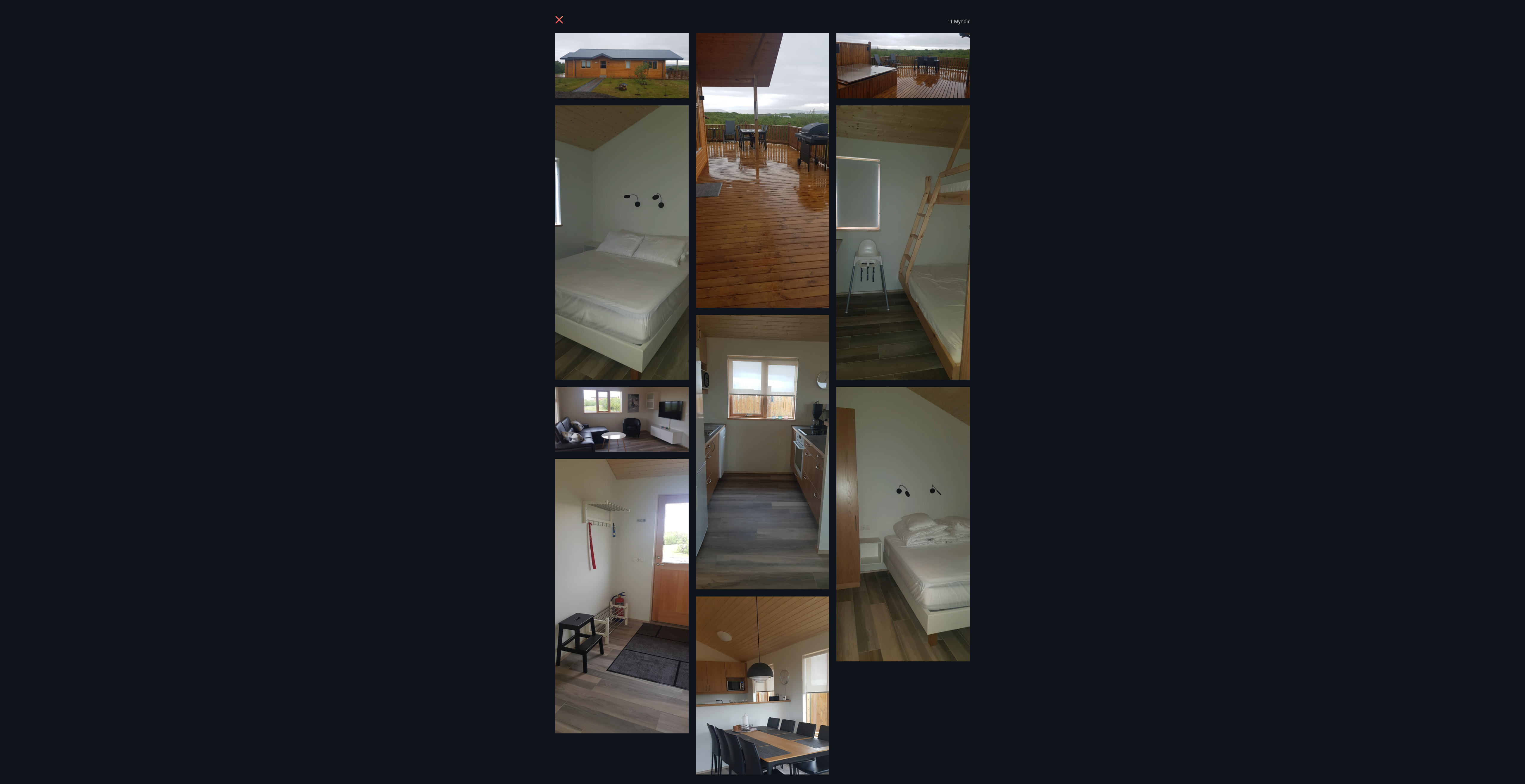
click at [762, 131] on div "11 Myndir" at bounding box center [762, 392] width 1525 height 784
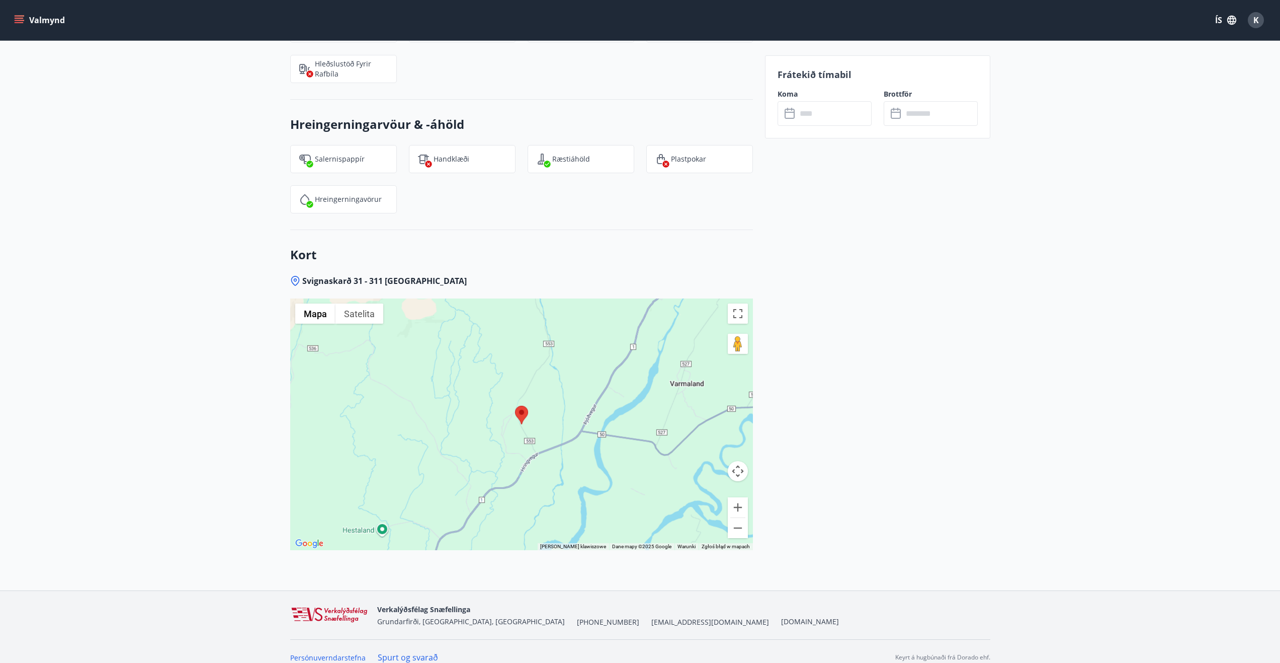
scroll to position [1128, 0]
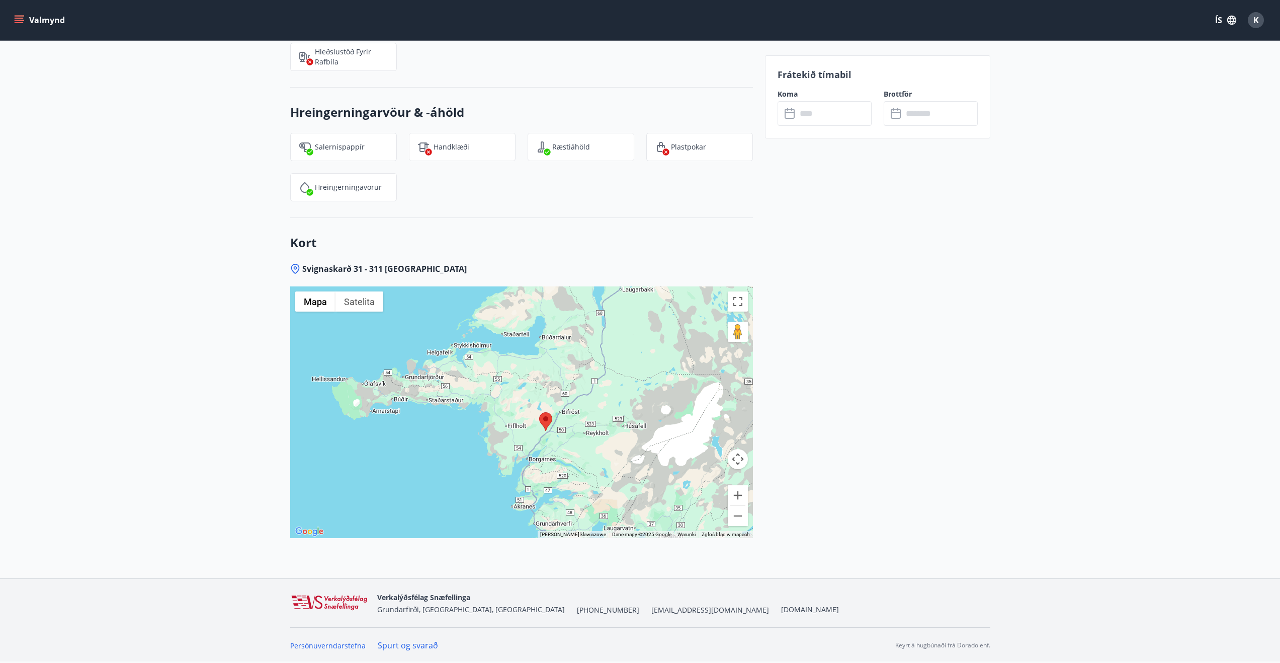
drag, startPoint x: 376, startPoint y: 388, endPoint x: 407, endPoint y: 399, distance: 33.1
click at [407, 399] on div at bounding box center [521, 412] width 463 height 252
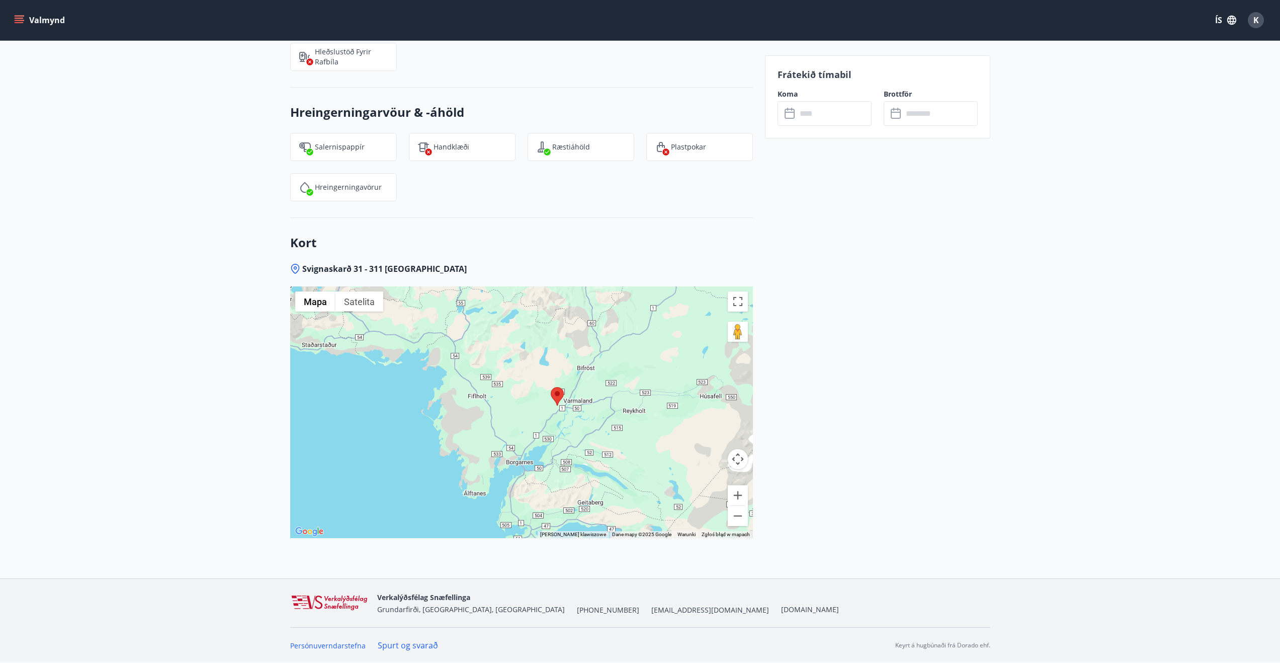
drag, startPoint x: 602, startPoint y: 488, endPoint x: 581, endPoint y: 451, distance: 41.9
click at [581, 451] on div at bounding box center [521, 412] width 463 height 252
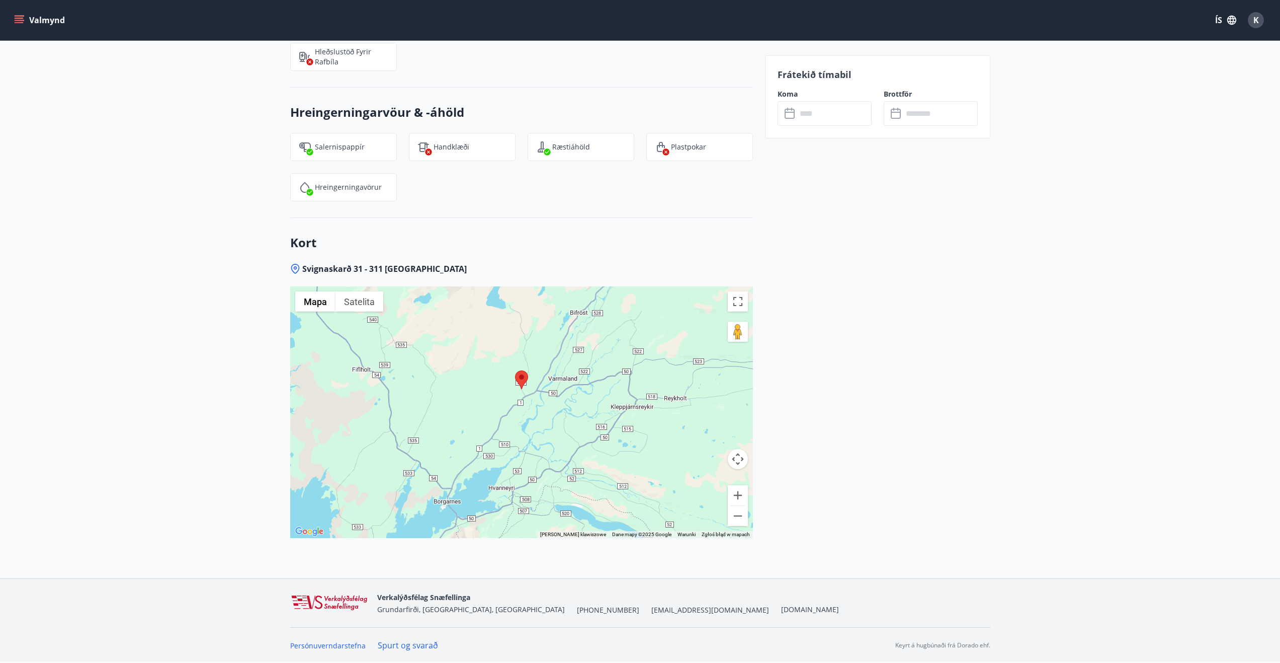
drag, startPoint x: 555, startPoint y: 454, endPoint x: 523, endPoint y: 420, distance: 47.0
click at [523, 420] on div at bounding box center [521, 412] width 463 height 252
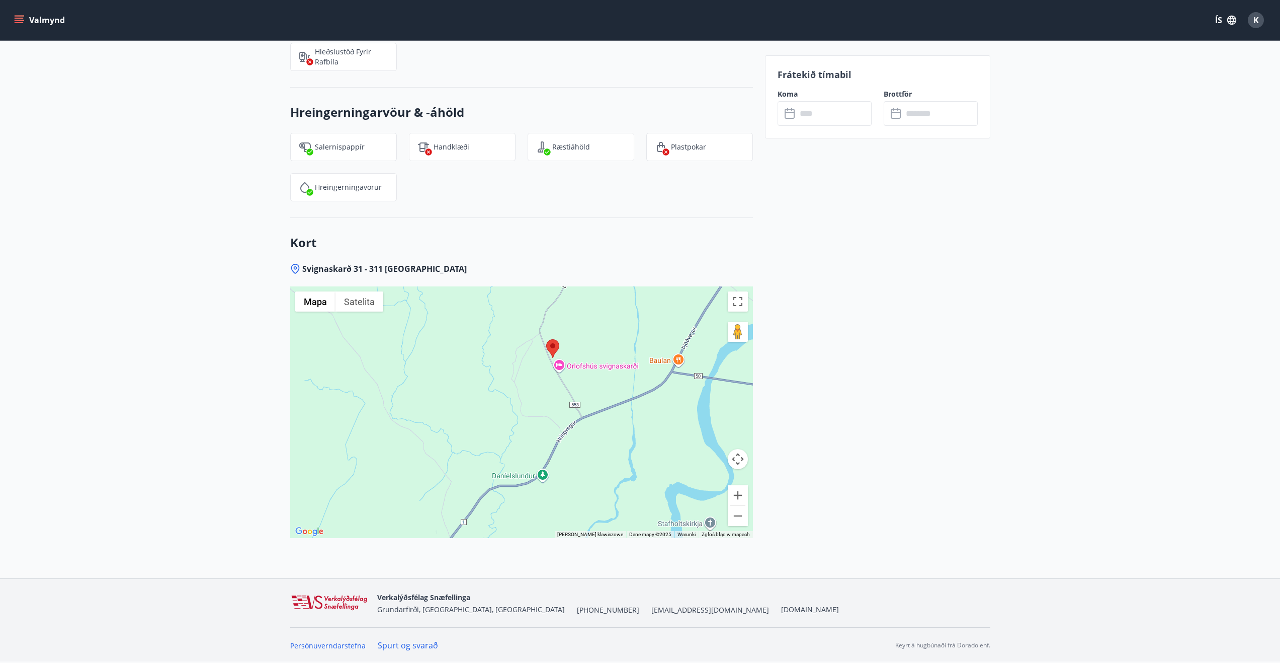
drag, startPoint x: 610, startPoint y: 431, endPoint x: 578, endPoint y: 376, distance: 64.3
click at [578, 370] on div at bounding box center [521, 412] width 463 height 252
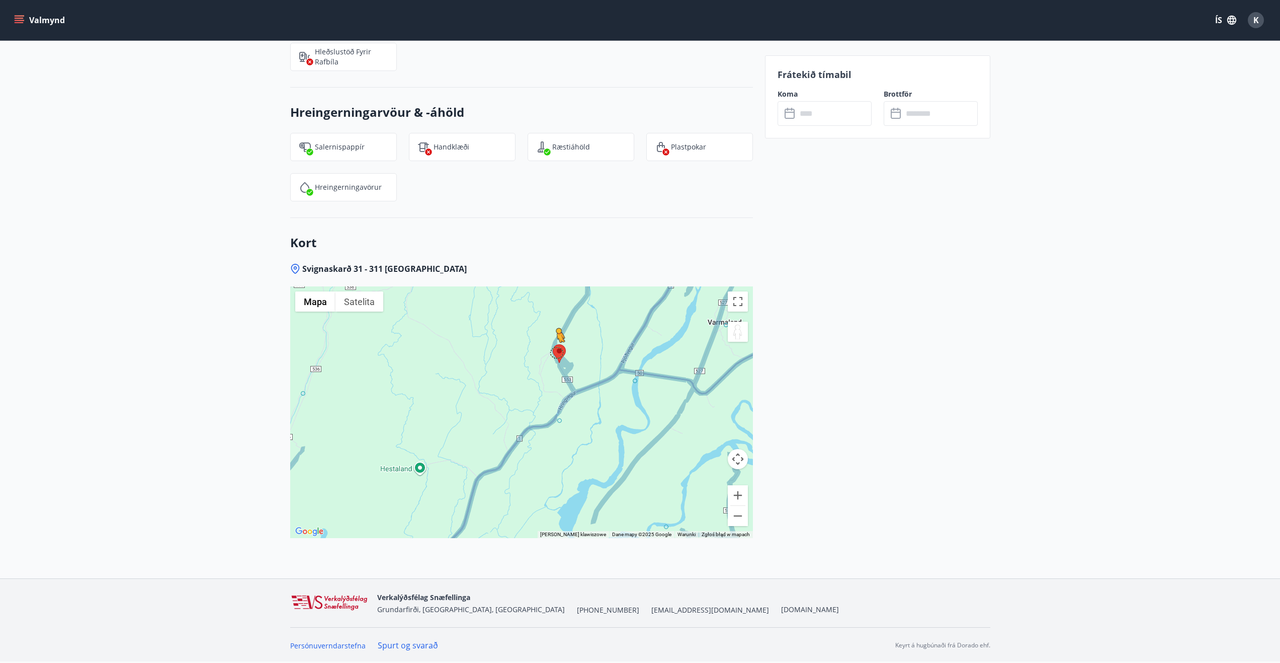
drag, startPoint x: 735, startPoint y: 335, endPoint x: 556, endPoint y: 352, distance: 180.0
click at [556, 352] on div "Aby aktywować przeciąganie za pomocą klawiatury, naciśnij Alt + Enter. Po włącz…" at bounding box center [521, 412] width 463 height 252
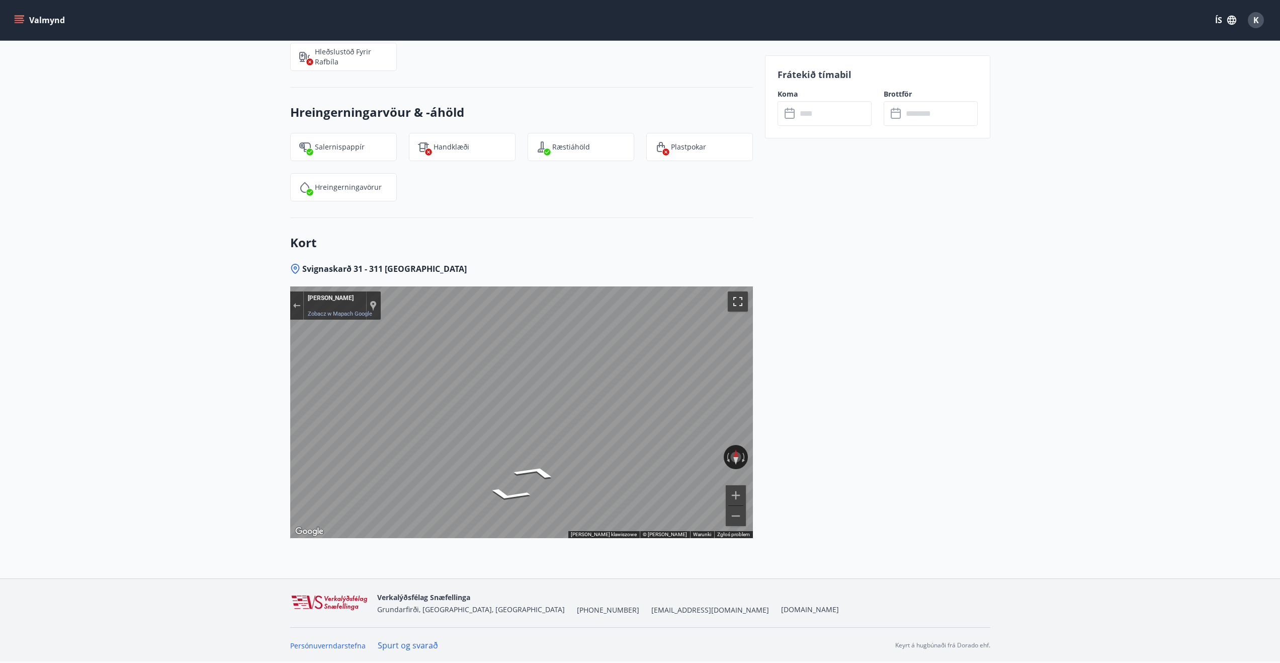
click at [736, 303] on button "Włącz widok pełnoekranowy" at bounding box center [738, 301] width 20 height 20
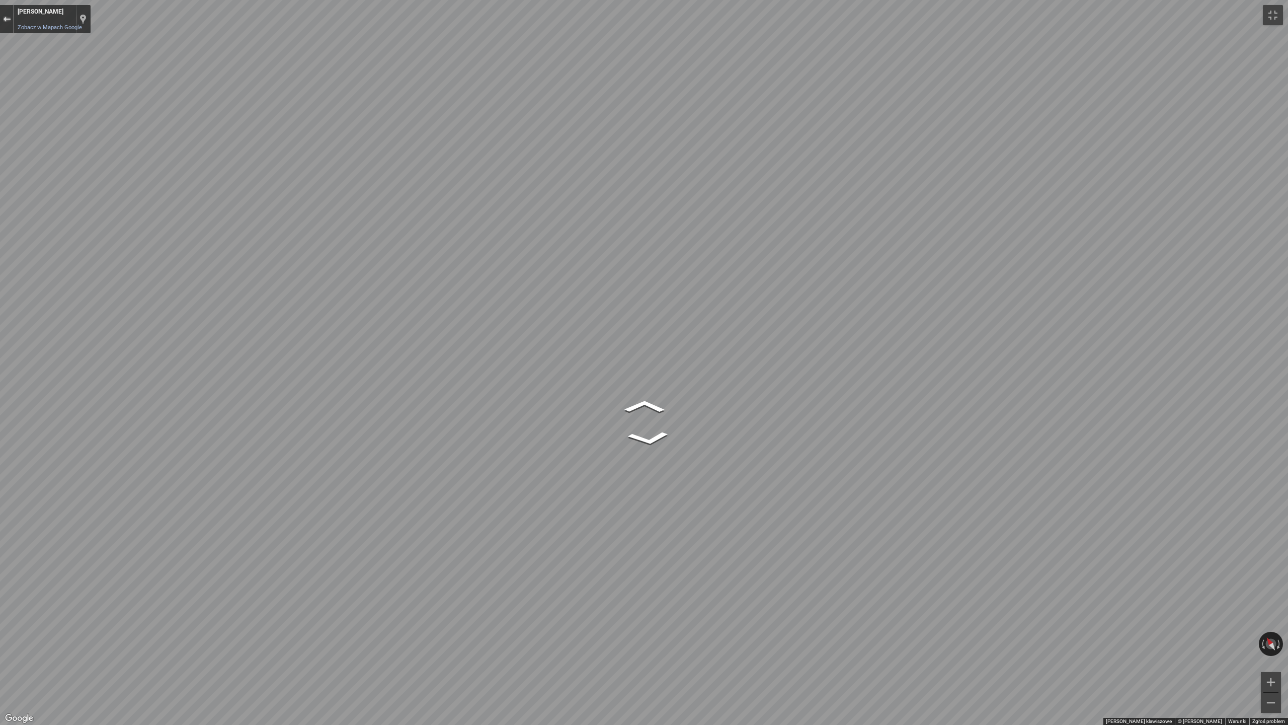
click at [8, 19] on div "Zamknij widok Street View" at bounding box center [7, 19] width 8 height 6
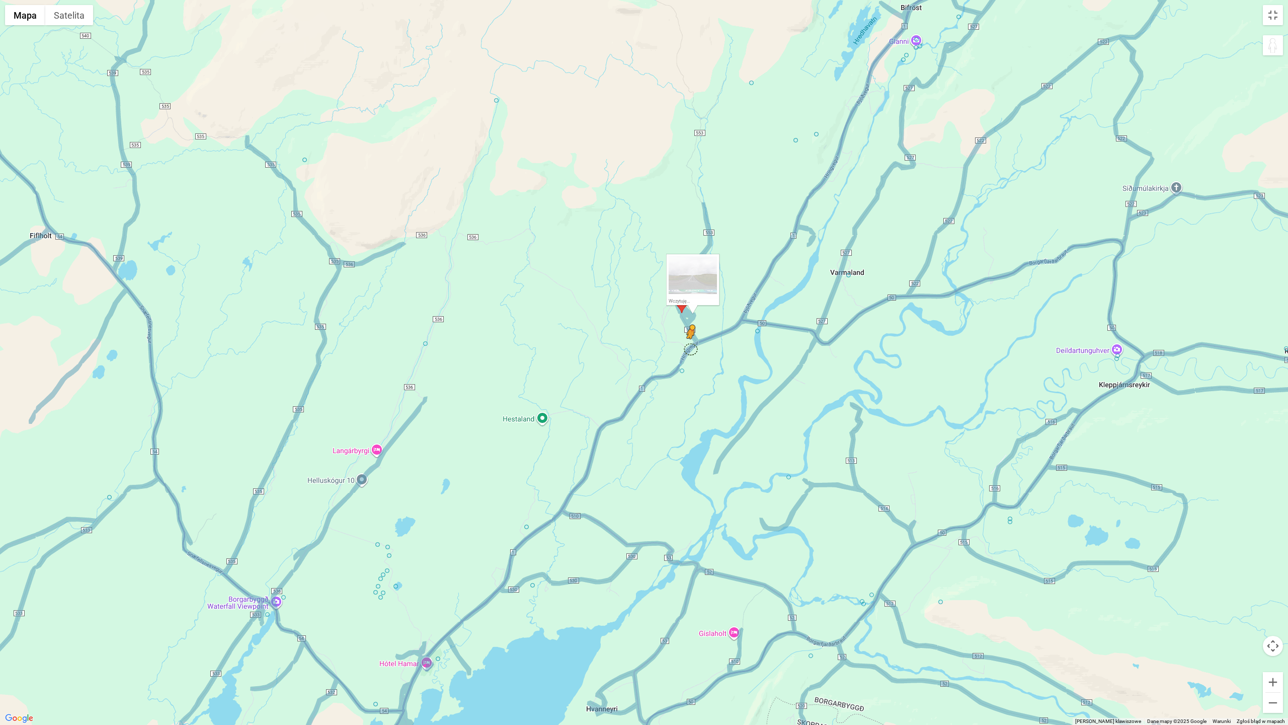
drag, startPoint x: 1187, startPoint y: 83, endPoint x: 690, endPoint y: 349, distance: 563.4
click at [690, 349] on div "Aby aktywować przeciąganie za pomocą klawiatury, naciśnij Alt + Enter. Po włącz…" at bounding box center [644, 362] width 1288 height 725
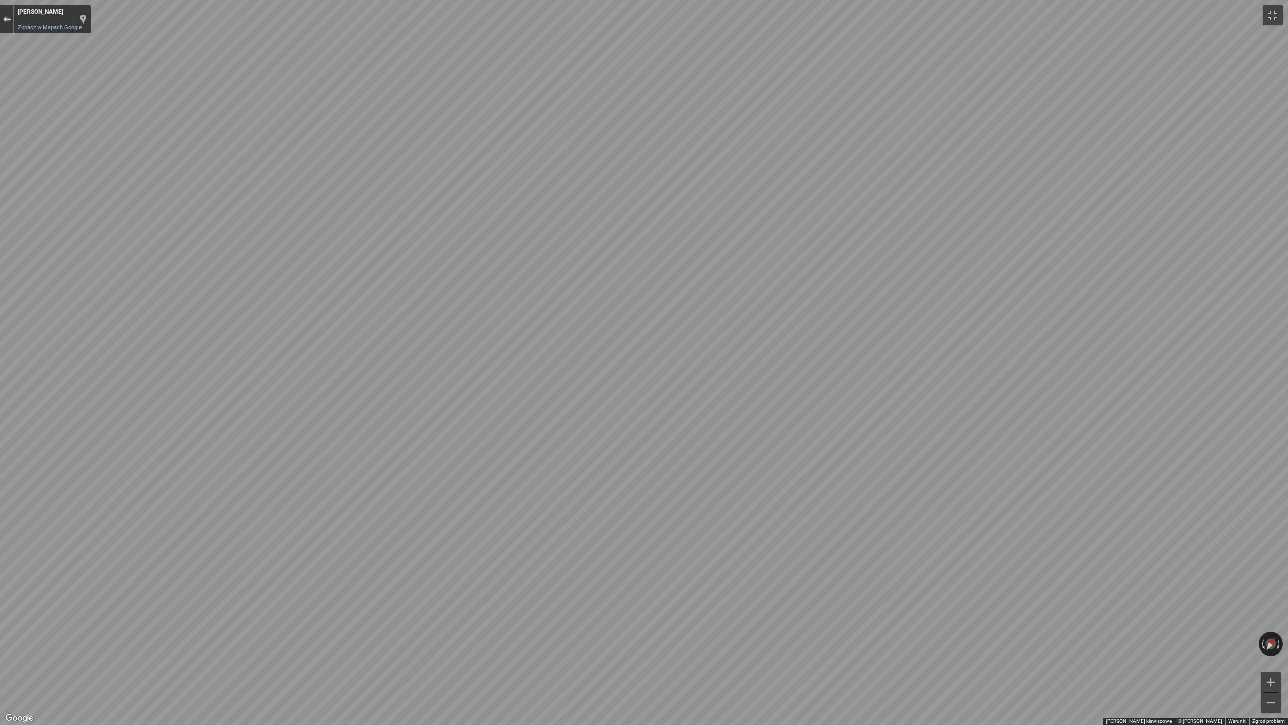
click at [9, 18] on div "Zamknij widok Street View" at bounding box center [7, 19] width 8 height 6
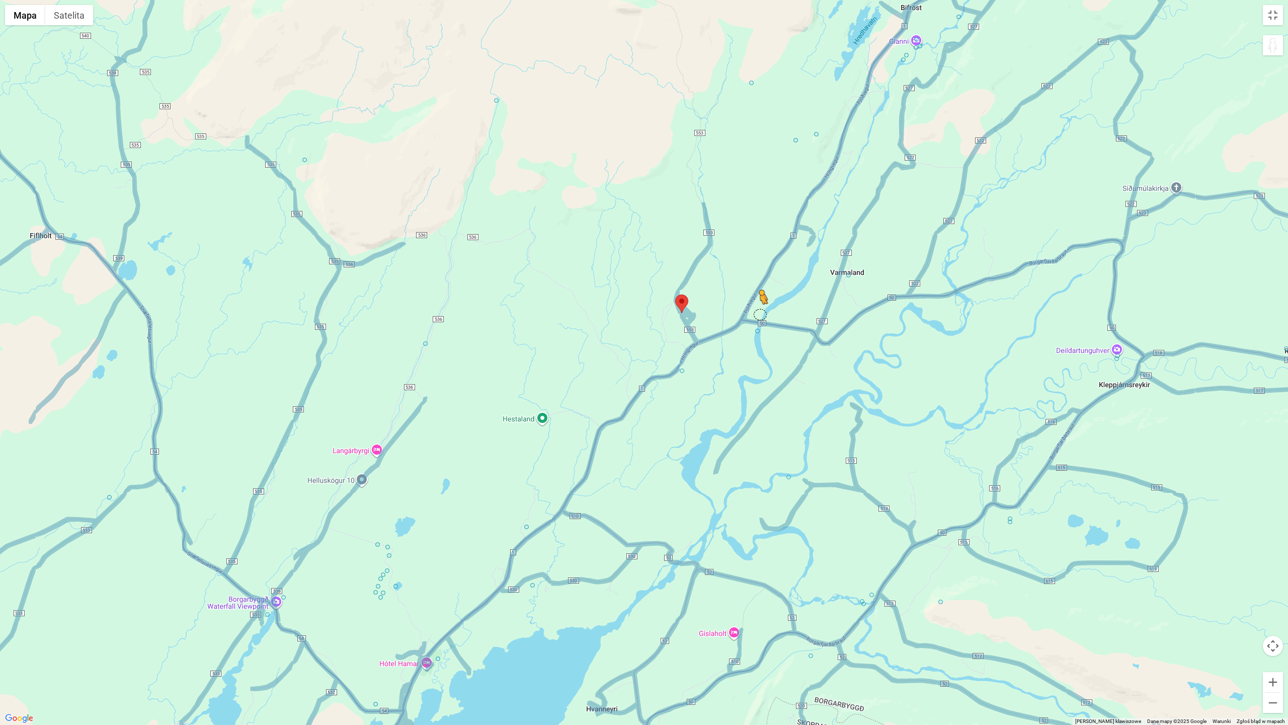
drag, startPoint x: 1280, startPoint y: 49, endPoint x: 760, endPoint y: 314, distance: 583.9
click at [760, 314] on div "Aby aktywować przeciąganie za pomocą klawiatury, naciśnij Alt + Enter. Po włącz…" at bounding box center [644, 362] width 1288 height 725
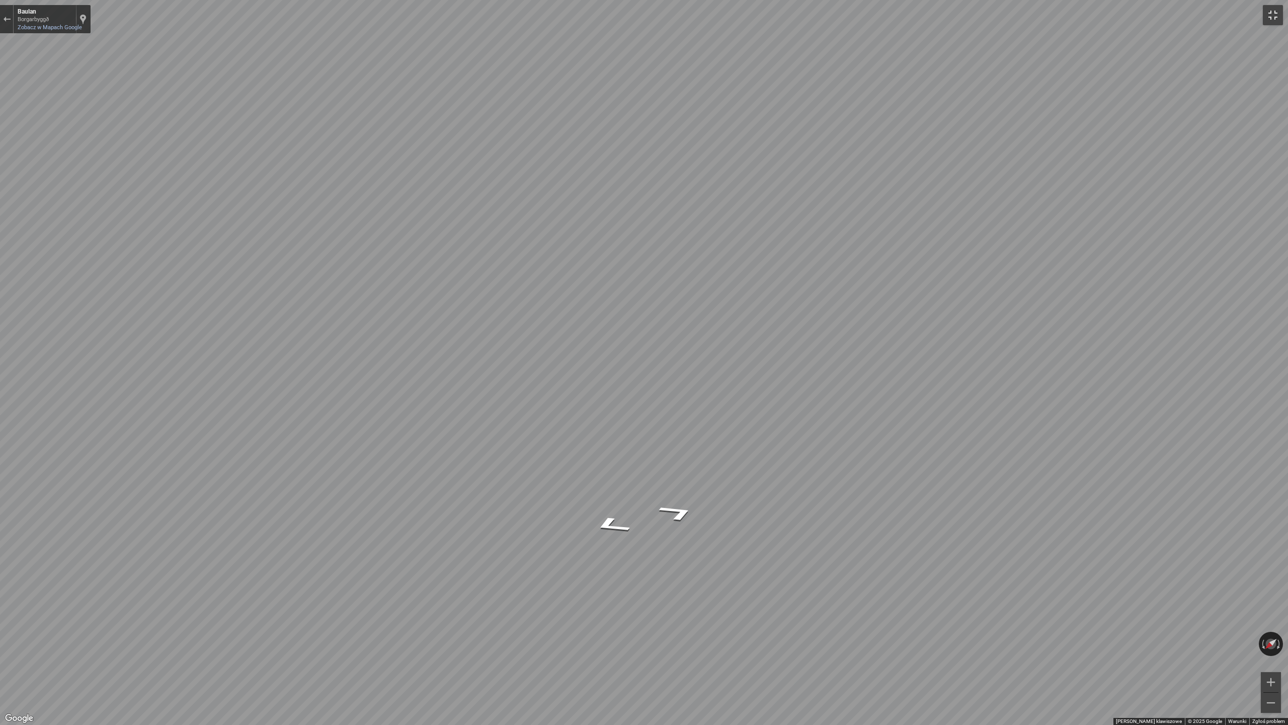
click at [1271, 19] on button "Włącz widok pełnoekranowy" at bounding box center [1273, 15] width 20 height 20
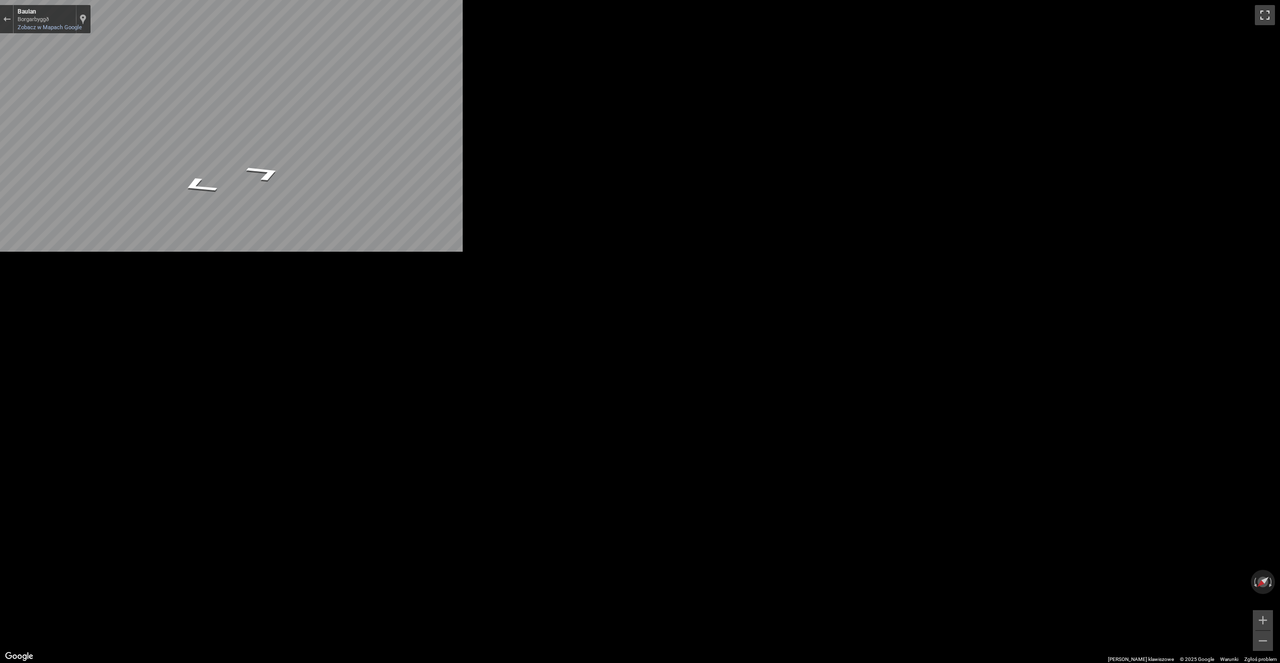
scroll to position [926, 0]
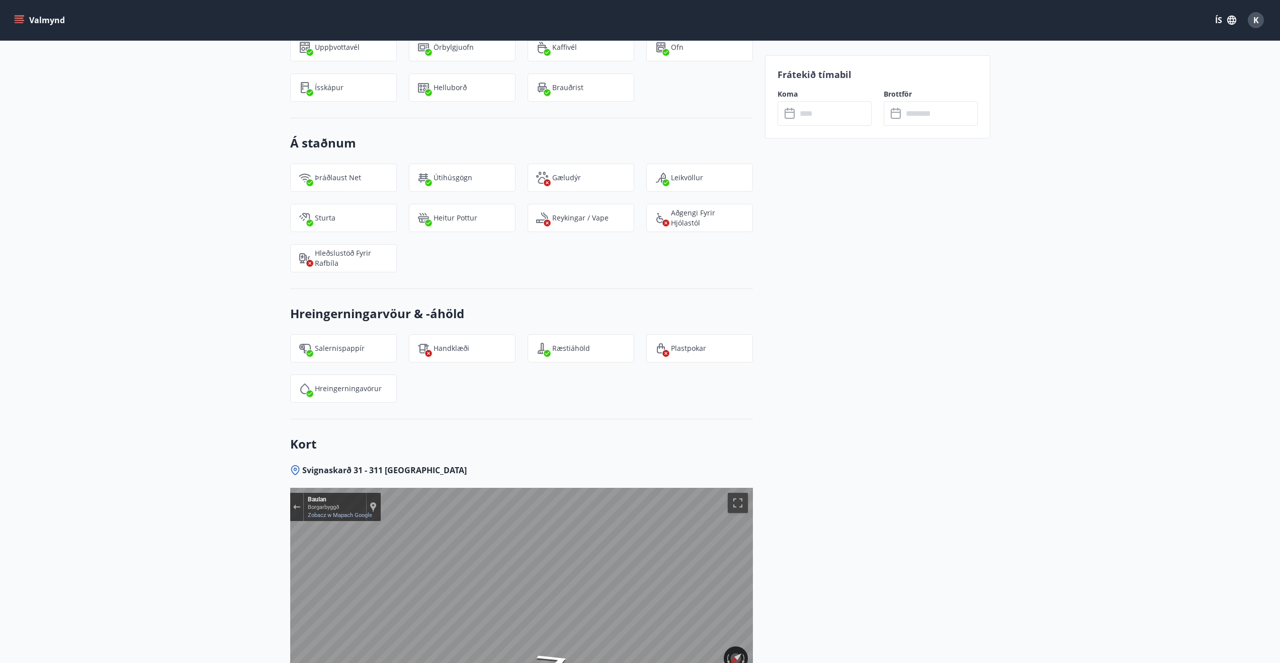
click at [551, 220] on div "Reykingar / Vape" at bounding box center [581, 218] width 107 height 28
drag, startPoint x: 563, startPoint y: 216, endPoint x: 586, endPoint y: 218, distance: 23.2
click at [571, 216] on p "Reykingar / Vape" at bounding box center [580, 218] width 56 height 10
click at [573, 250] on div "Þráðlaust net Útihúsgögn Gæludýr Leikvöllur Sturta Heitur pottur Reykingar / Va…" at bounding box center [515, 211] width 475 height 121
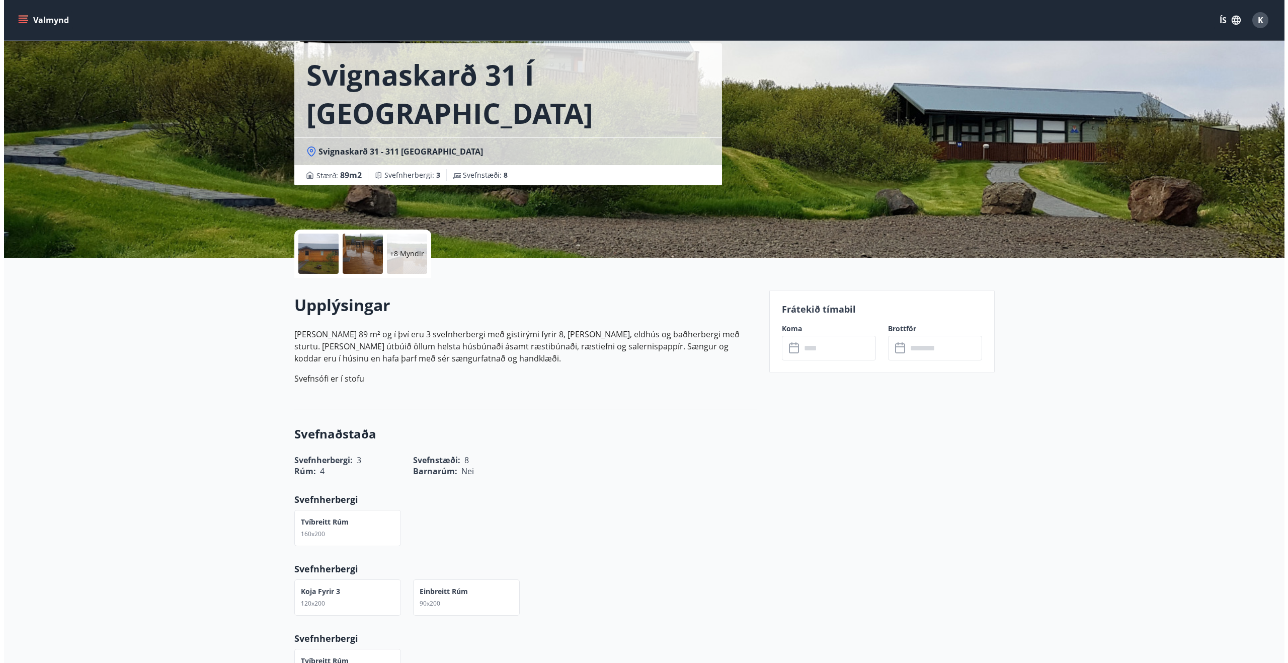
scroll to position [0, 0]
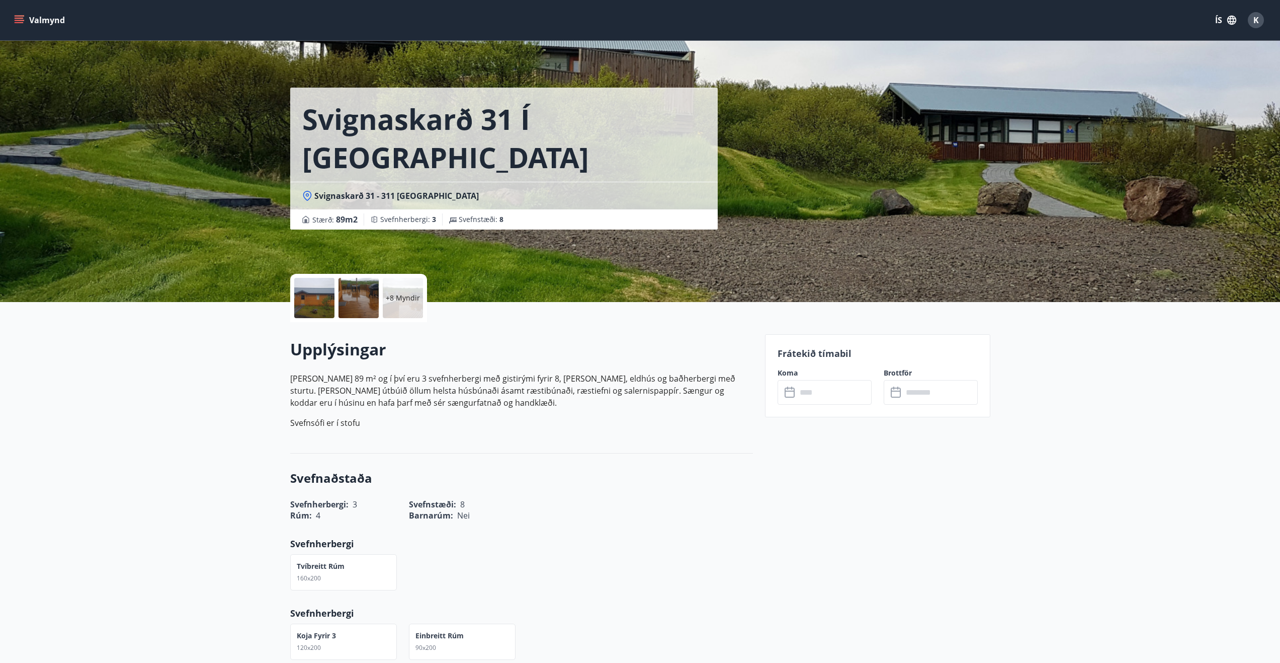
click at [368, 298] on div at bounding box center [359, 298] width 40 height 40
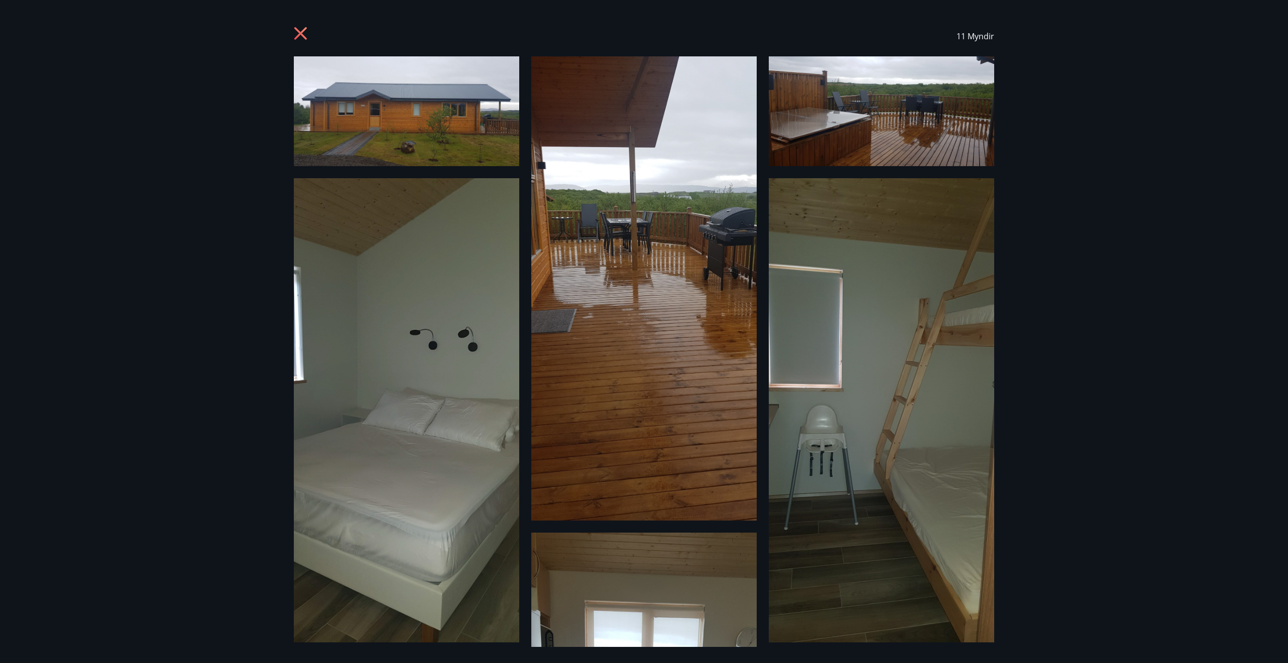
click at [858, 130] on img at bounding box center [881, 111] width 225 height 110
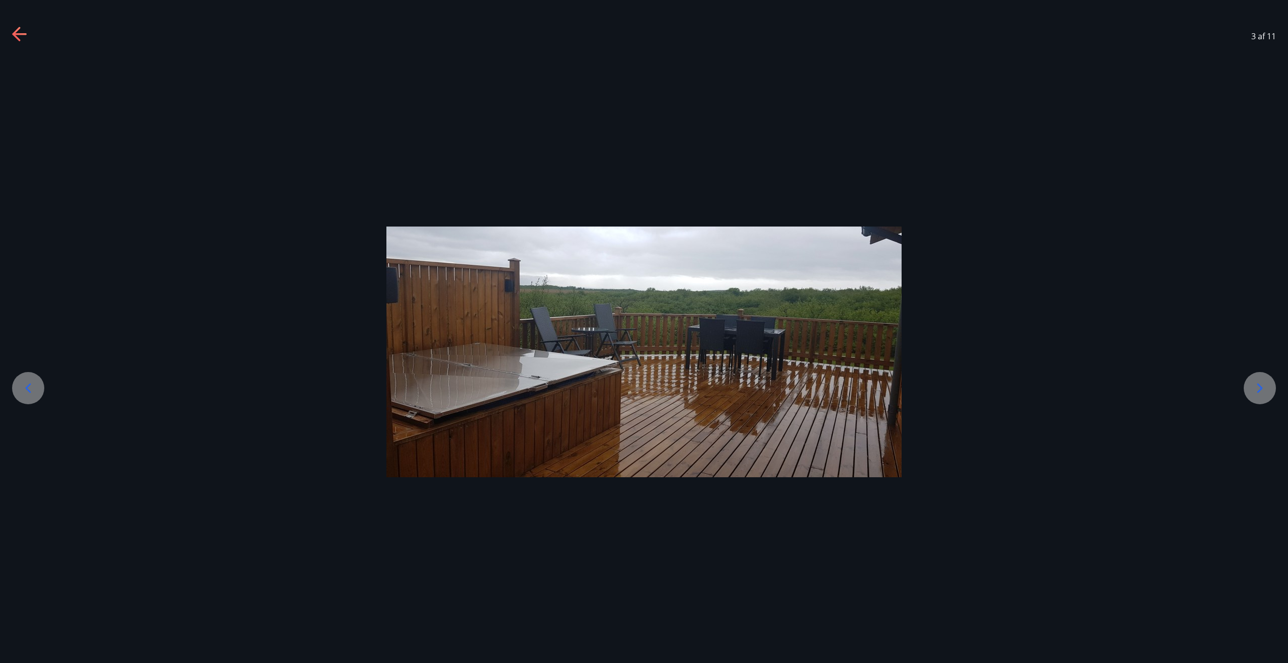
click at [79, 254] on div at bounding box center [644, 351] width 1288 height 251
click at [24, 39] on icon at bounding box center [20, 35] width 16 height 16
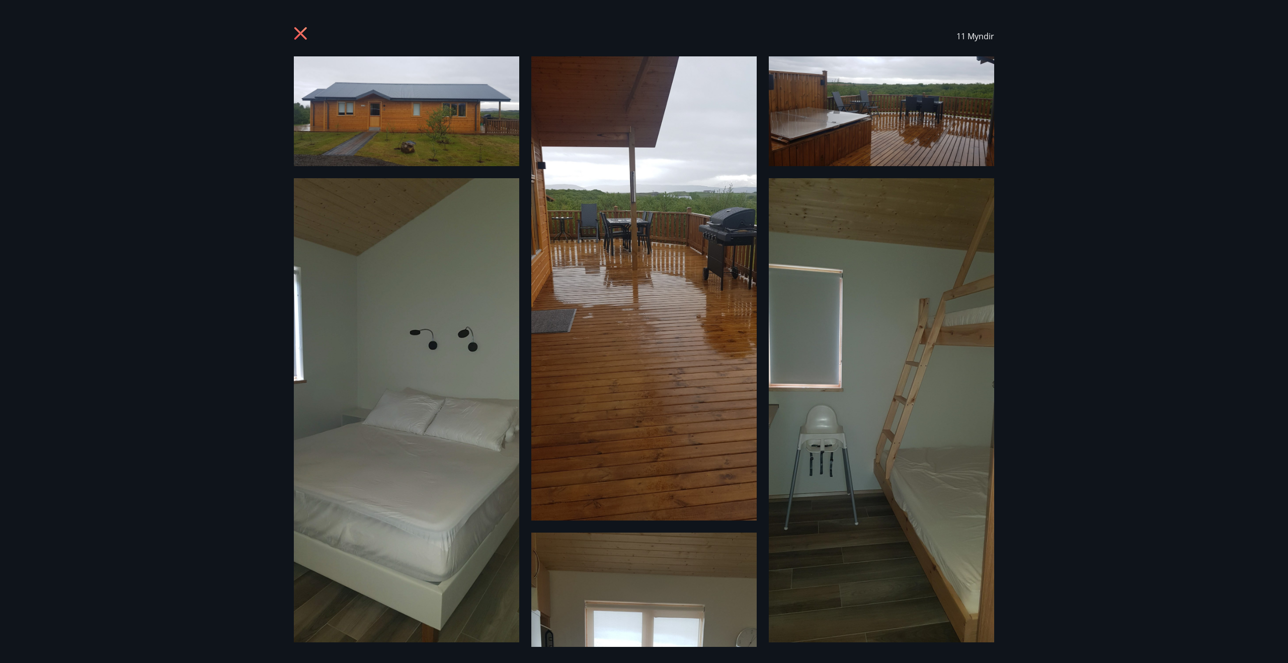
click at [443, 498] on img at bounding box center [406, 410] width 225 height 464
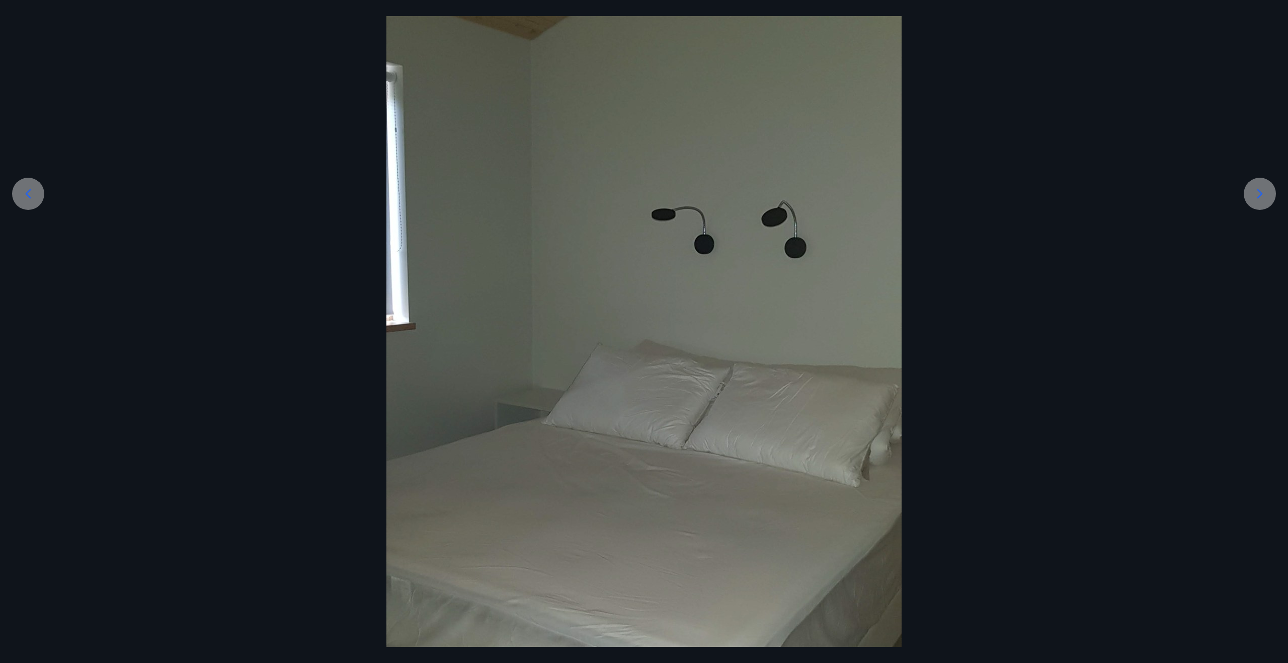
scroll to position [151, 0]
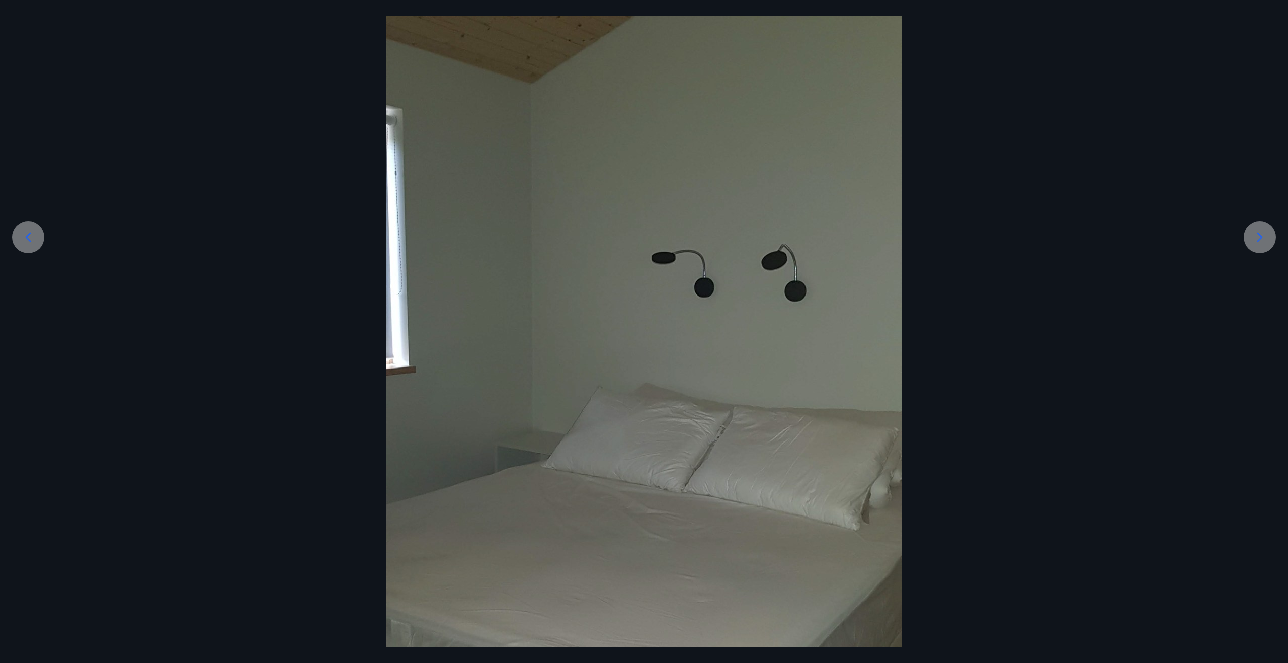
click at [138, 215] on div at bounding box center [644, 435] width 1288 height 1060
click at [1261, 257] on div at bounding box center [644, 435] width 1288 height 1060
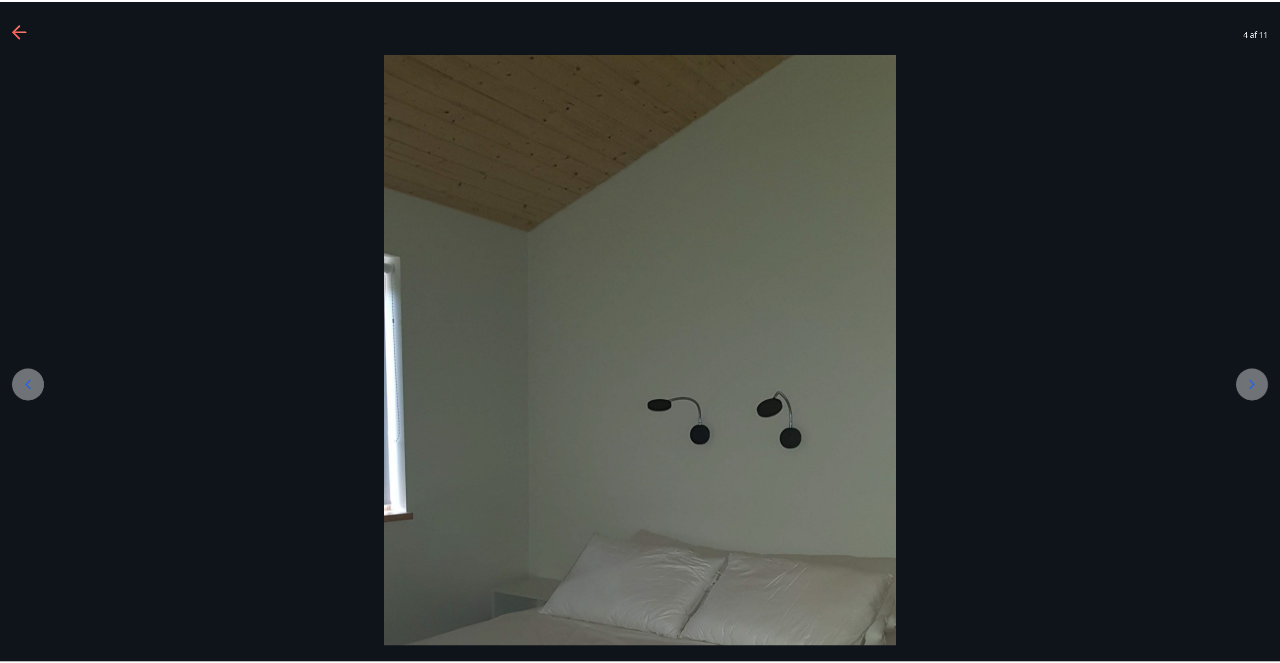
scroll to position [0, 0]
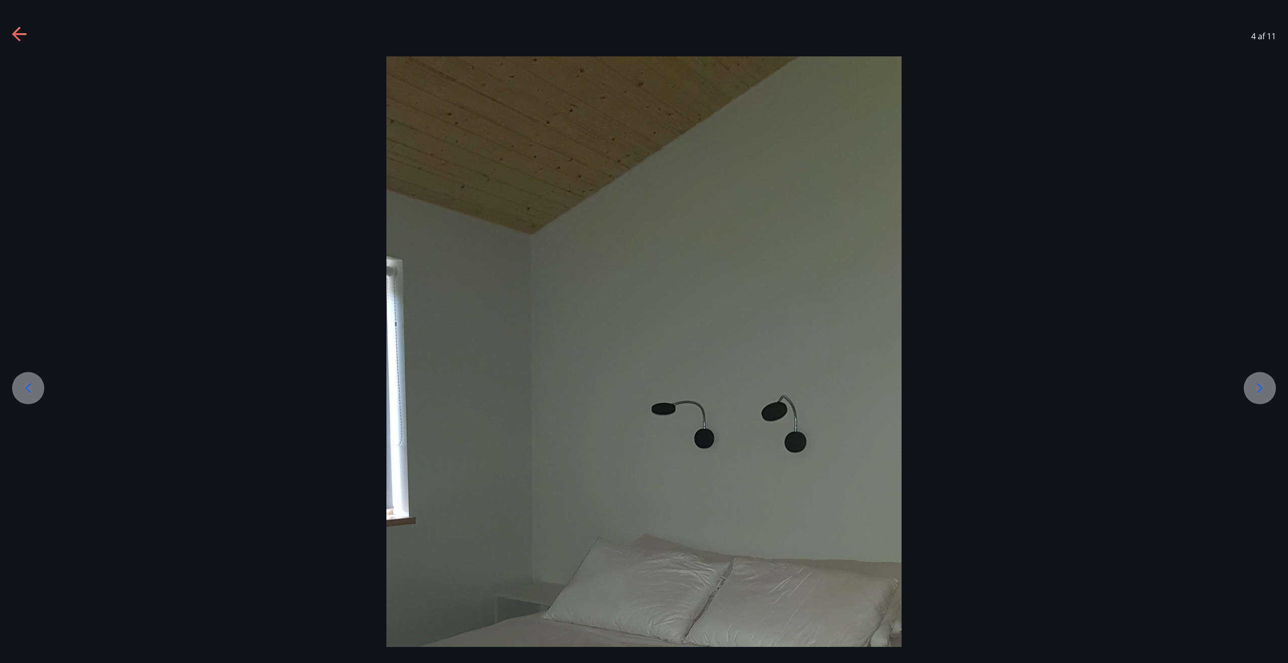
click at [24, 39] on icon at bounding box center [20, 35] width 16 height 16
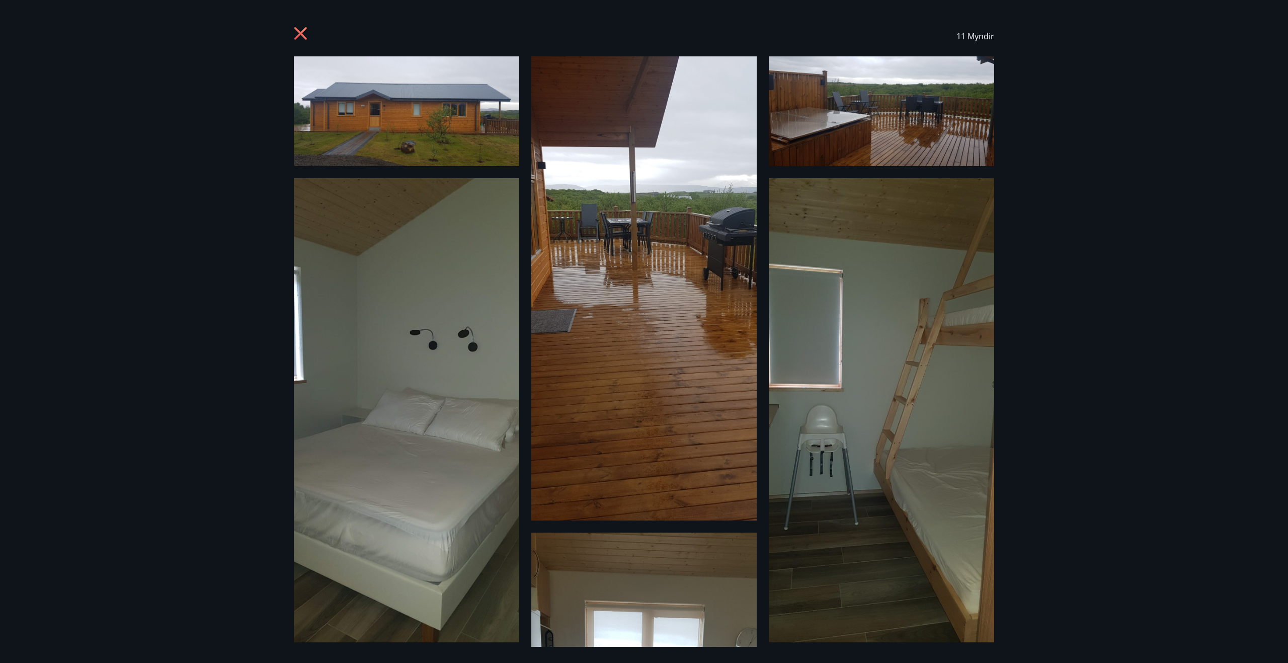
click at [291, 37] on div "11 Myndir" at bounding box center [644, 36] width 725 height 40
click at [303, 34] on icon at bounding box center [302, 35] width 16 height 16
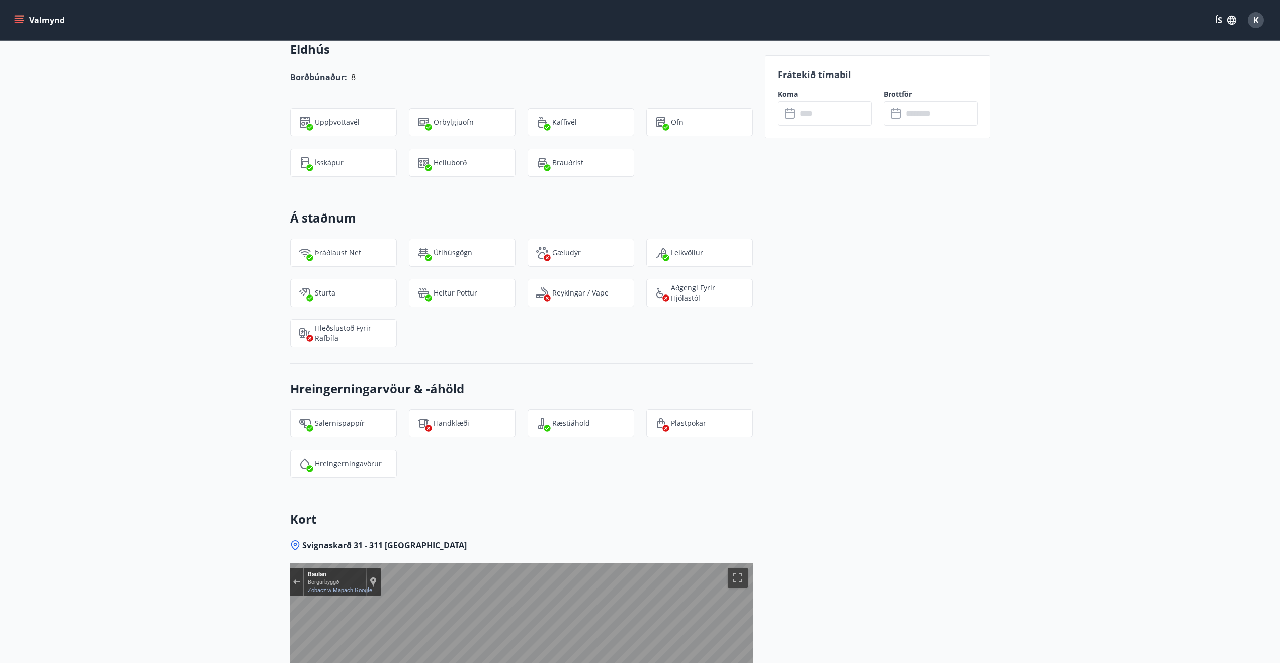
scroll to position [1057, 0]
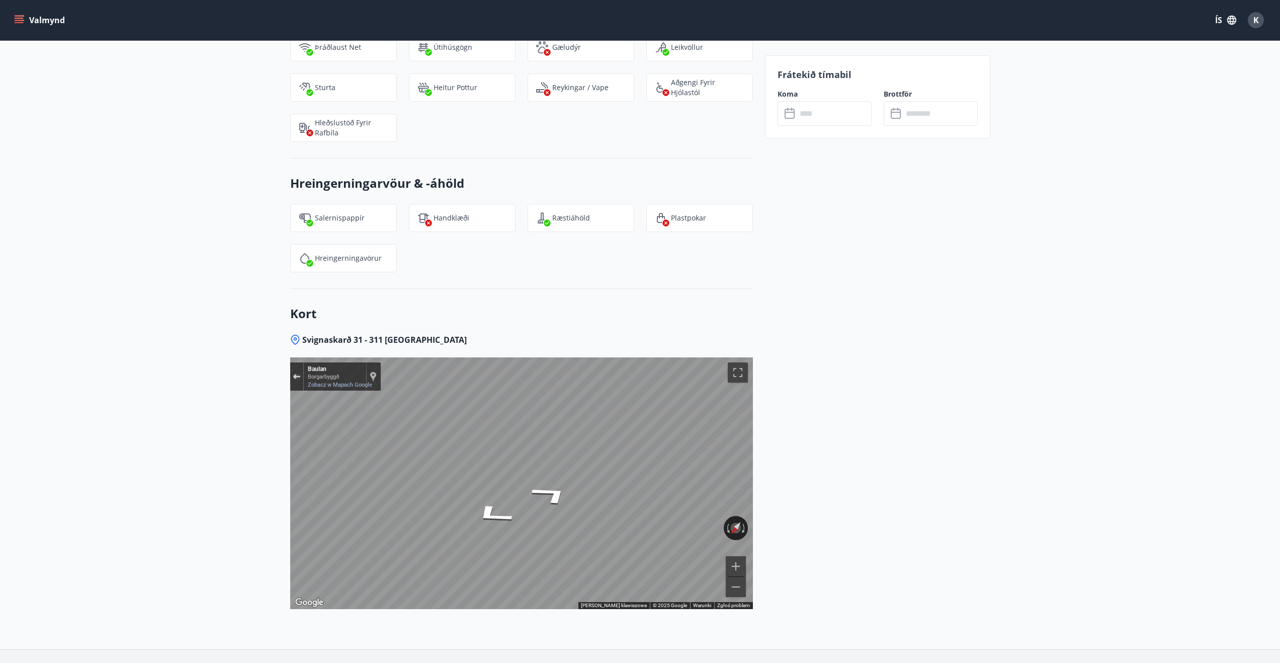
click at [294, 379] on div "Zamknij widok Street View" at bounding box center [297, 376] width 8 height 6
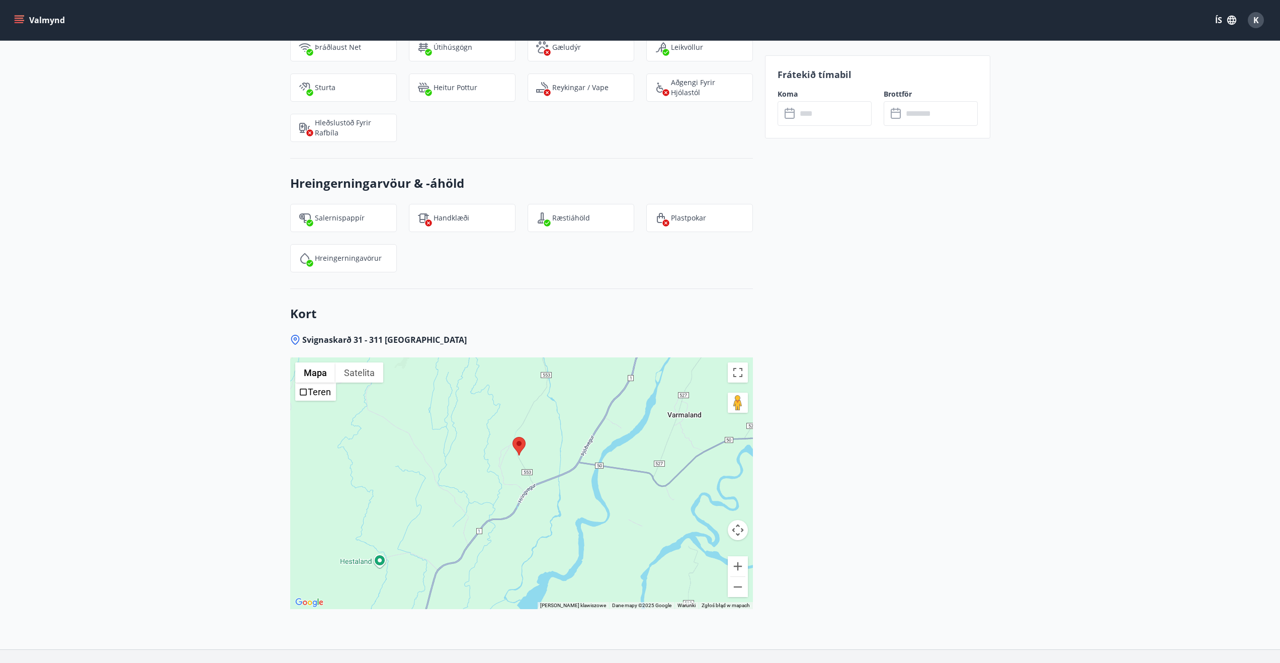
drag, startPoint x: 592, startPoint y: 495, endPoint x: 588, endPoint y: 459, distance: 36.4
click at [587, 460] on div "Aby korzystać z interfejsu, używaj klawiszy strzałek. Wczytuję..." at bounding box center [521, 483] width 463 height 252
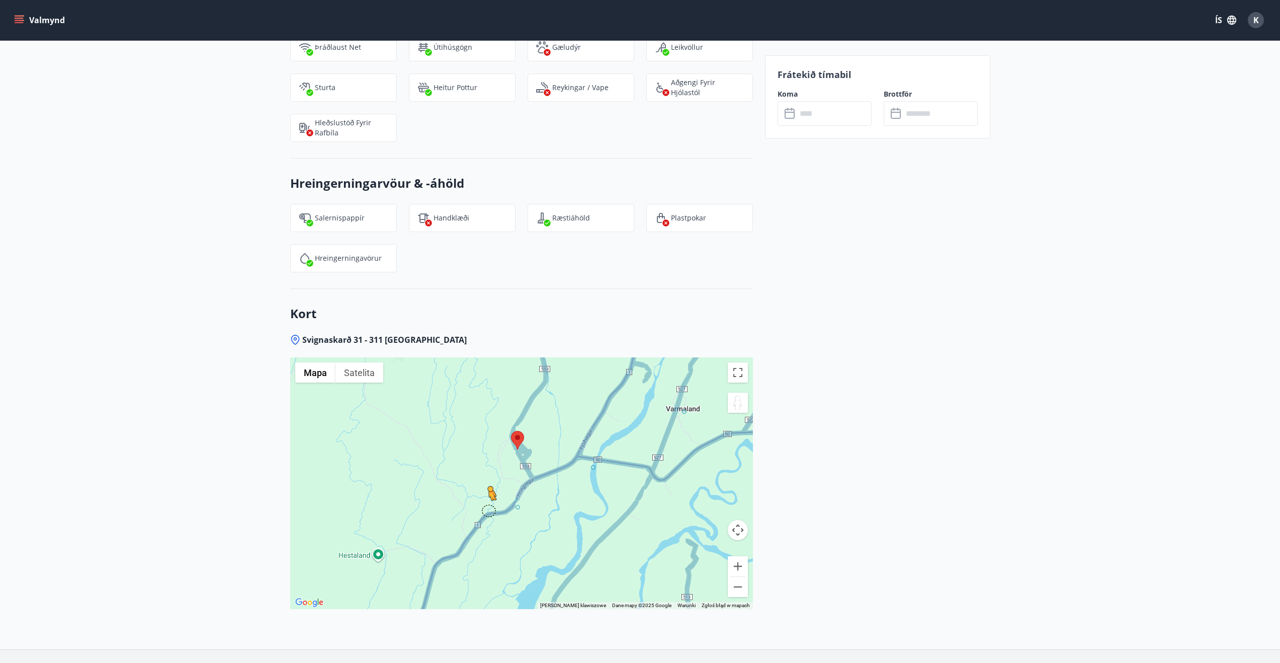
drag, startPoint x: 739, startPoint y: 408, endPoint x: 488, endPoint y: 510, distance: 270.6
click at [488, 510] on div "Aby aktywować przeciąganie za pomocą klawiatury, naciśnij Alt + Enter. Po włącz…" at bounding box center [521, 483] width 463 height 252
